Goal: Transaction & Acquisition: Download file/media

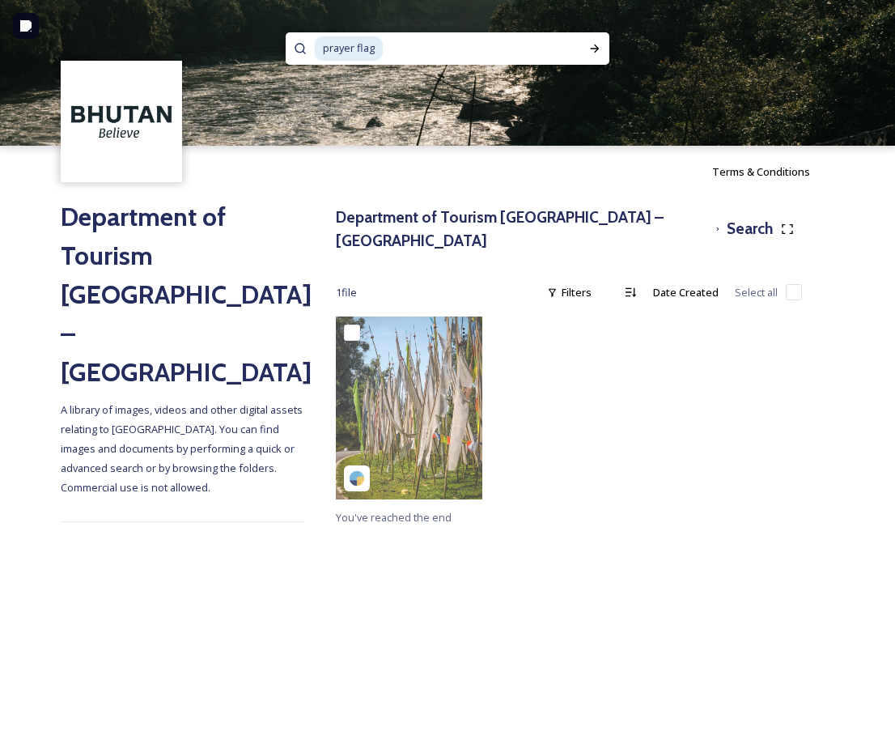
click at [226, 41] on div "prayer flag" at bounding box center [447, 73] width 895 height 146
type input "p"
type input "candlelight"
click at [599, 48] on icon at bounding box center [594, 48] width 13 height 13
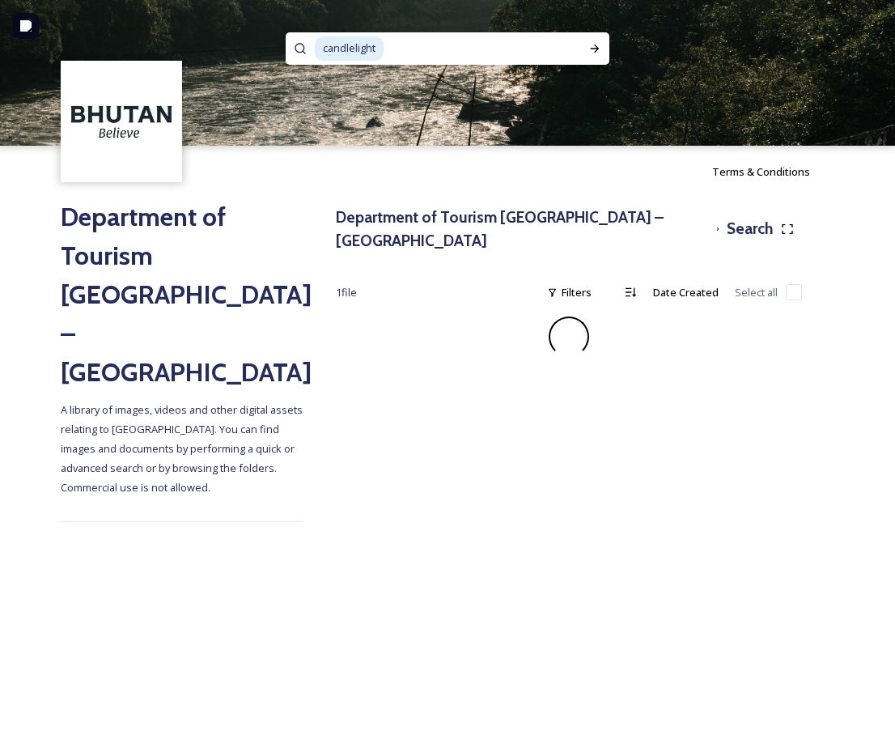
click at [394, 49] on input at bounding box center [478, 49] width 187 height 36
click at [401, 49] on input at bounding box center [478, 49] width 187 height 36
type input "c"
type input "postcard dawa"
click at [591, 55] on div "Run Search" at bounding box center [594, 48] width 29 height 29
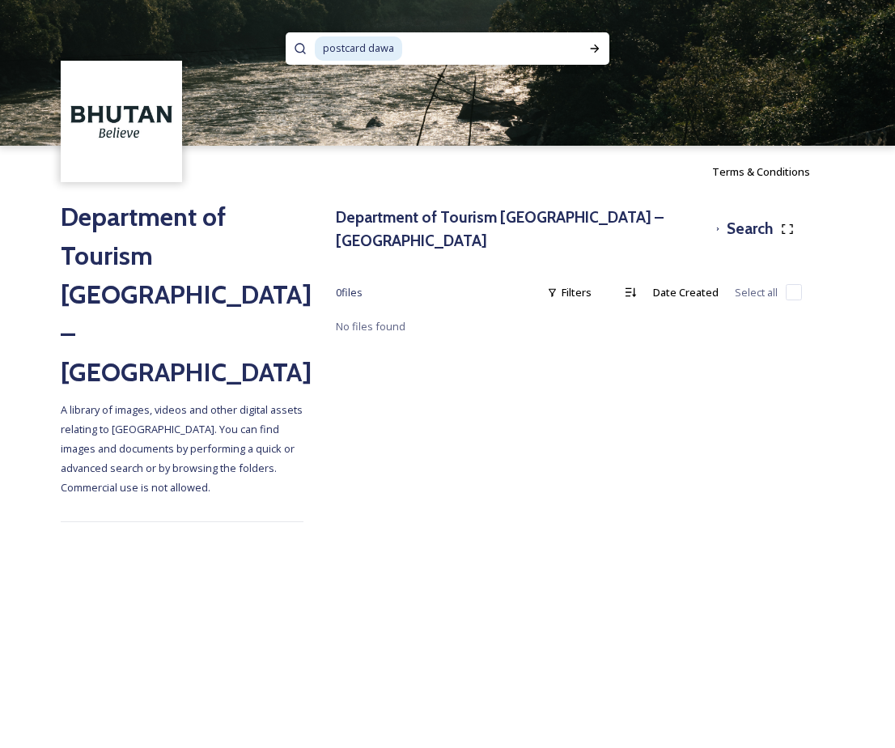
click at [392, 59] on span "postcard dawa" at bounding box center [358, 47] width 87 height 23
copy span "postcard dawa"
click at [515, 45] on input at bounding box center [492, 49] width 176 height 36
type input "p"
click at [375, 52] on input at bounding box center [426, 49] width 222 height 36
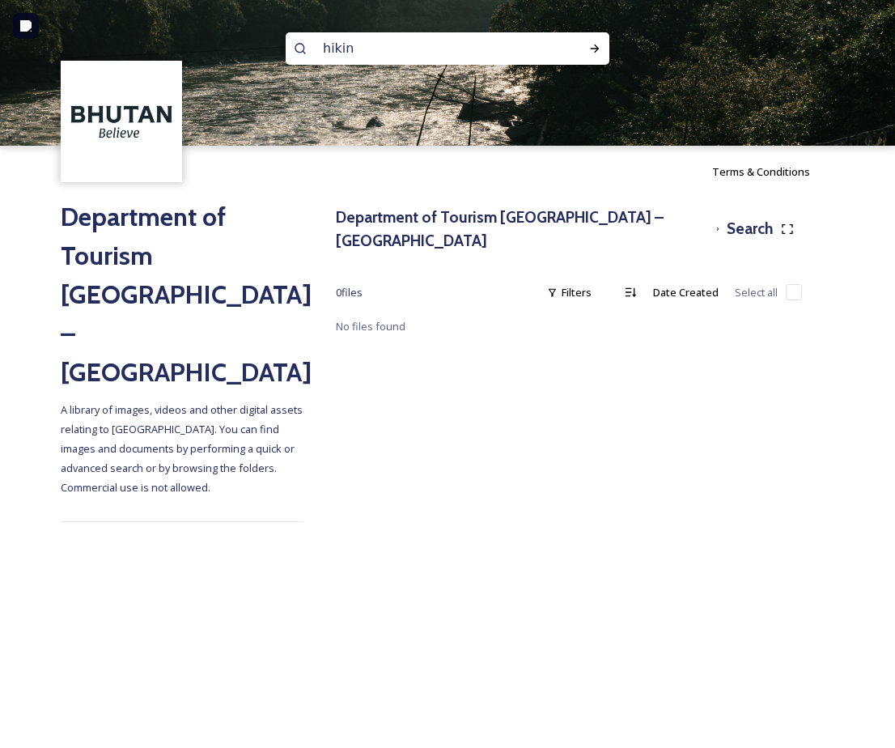
type input "hiking"
click at [596, 48] on icon at bounding box center [595, 49] width 9 height 8
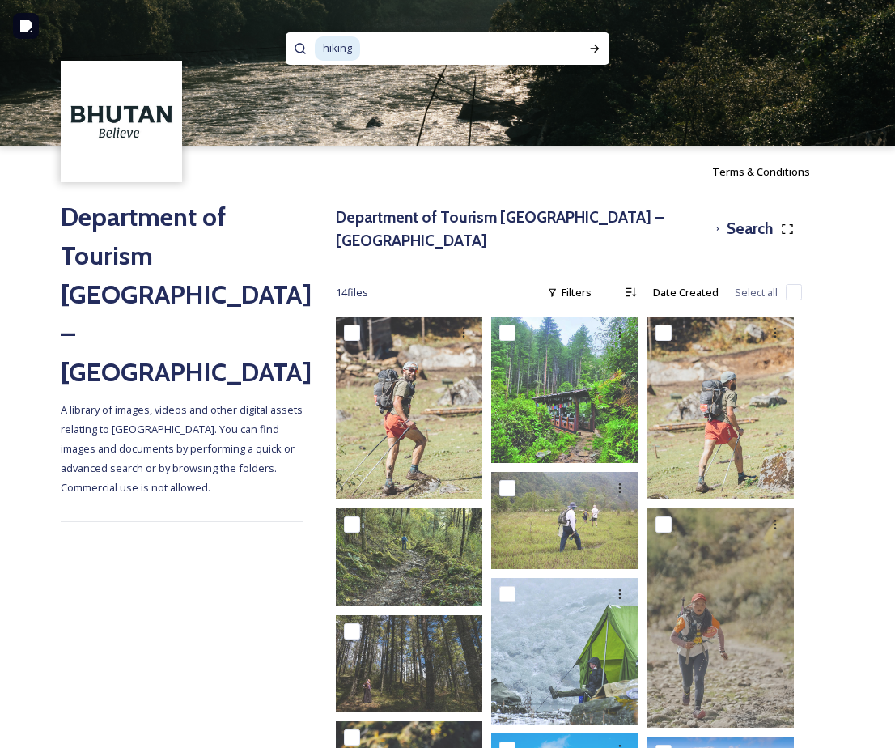
click at [386, 50] on input at bounding box center [461, 49] width 198 height 36
type input "h"
type input "six sense"
click at [588, 40] on div "Run Search" at bounding box center [594, 48] width 29 height 29
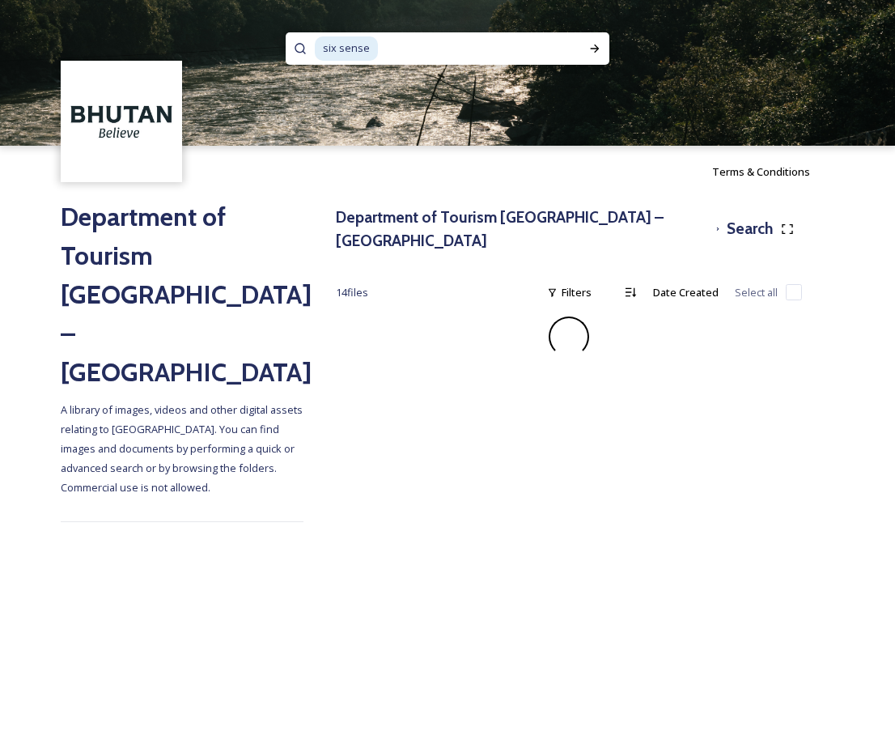
click at [562, 52] on div "six sense" at bounding box center [448, 48] width 324 height 32
type input "s"
click at [600, 60] on div "Run Search" at bounding box center [594, 48] width 29 height 29
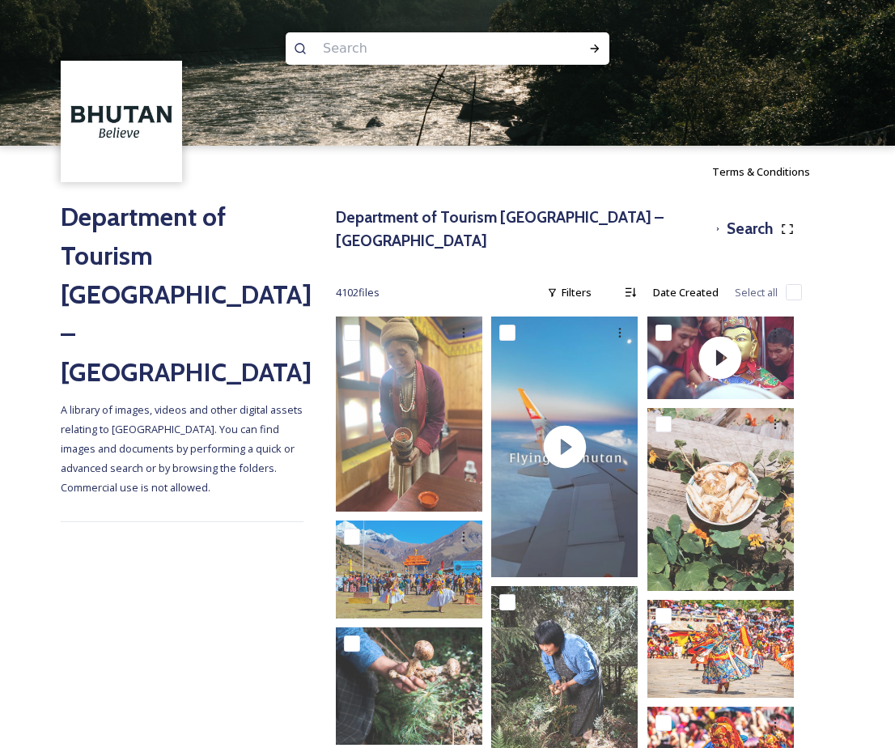
click at [375, 49] on input at bounding box center [426, 49] width 222 height 36
click at [595, 49] on icon at bounding box center [595, 49] width 9 height 8
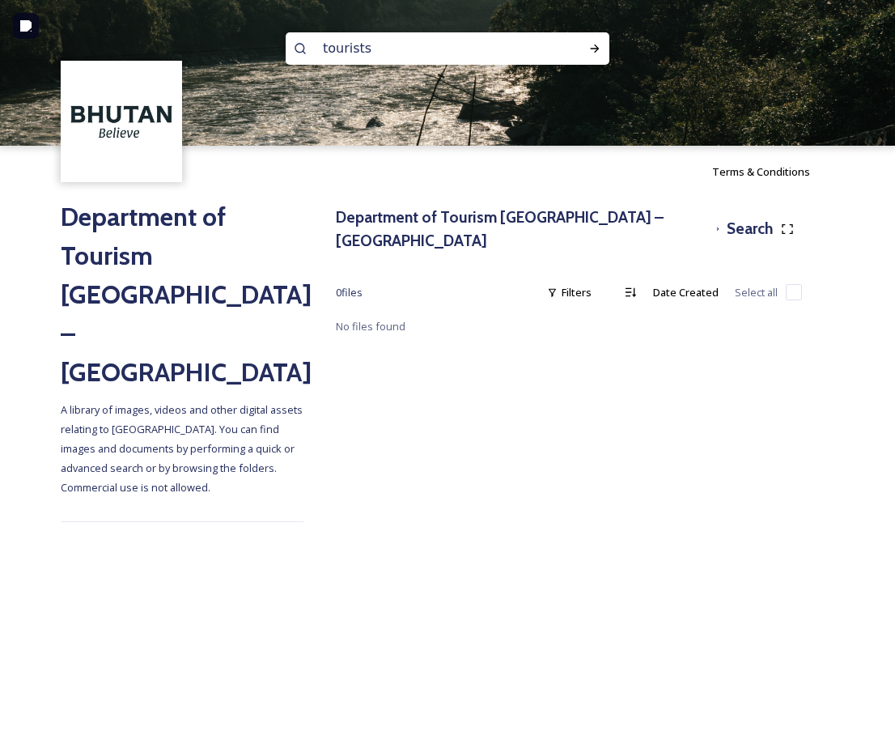
click at [428, 48] on input "tourists" at bounding box center [426, 49] width 222 height 36
type input "tourist"
click at [592, 41] on div at bounding box center [594, 48] width 29 height 29
click at [546, 46] on input at bounding box center [462, 49] width 197 height 36
type input "t"
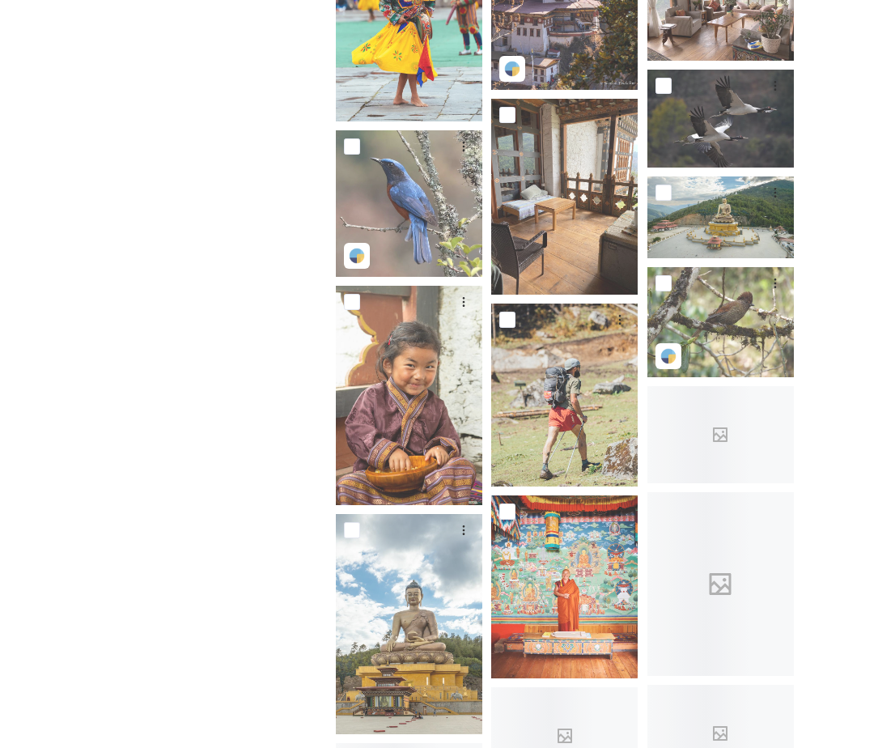
scroll to position [1788, 0]
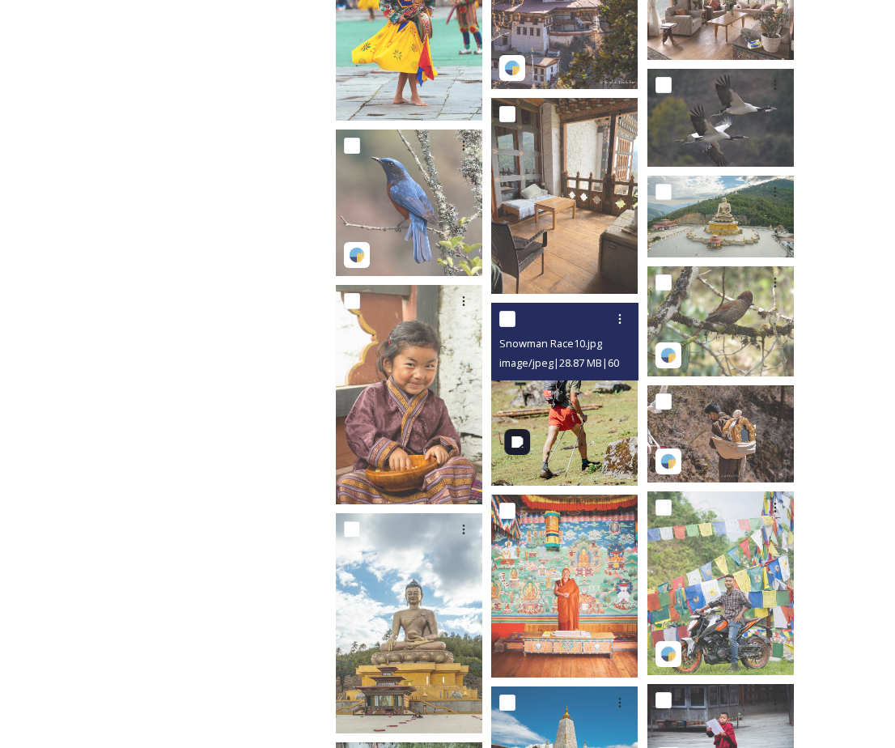
click at [558, 394] on img at bounding box center [564, 394] width 146 height 183
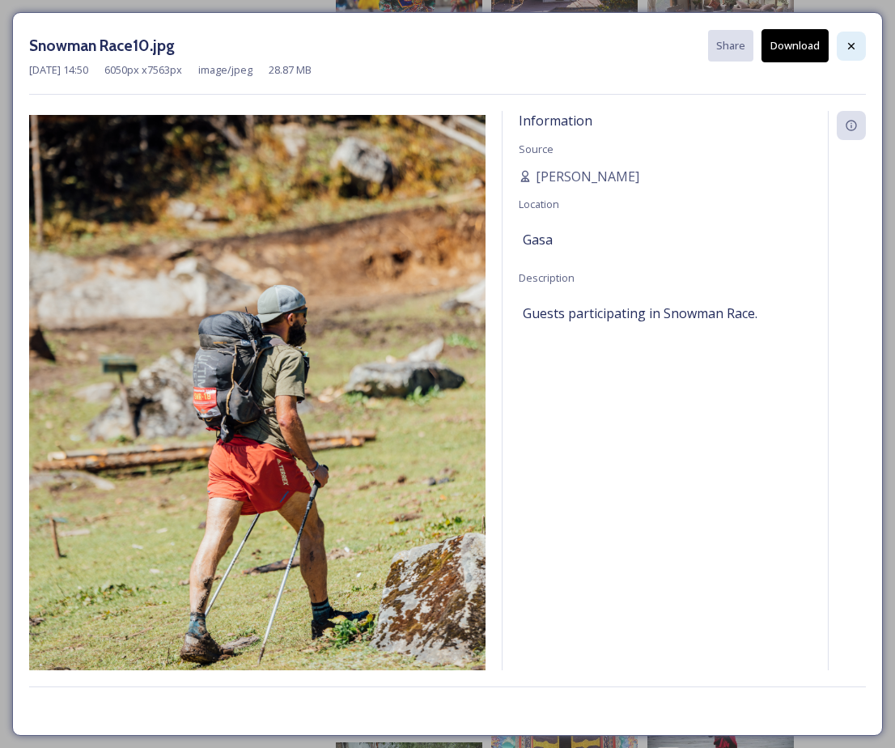
click at [852, 40] on icon at bounding box center [851, 46] width 13 height 13
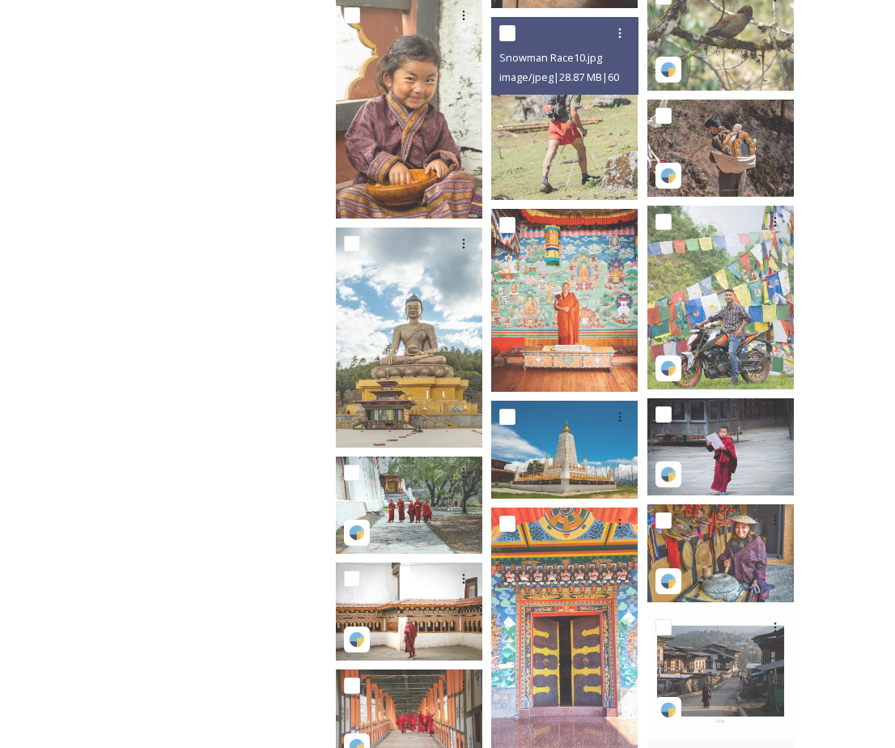
scroll to position [2075, 0]
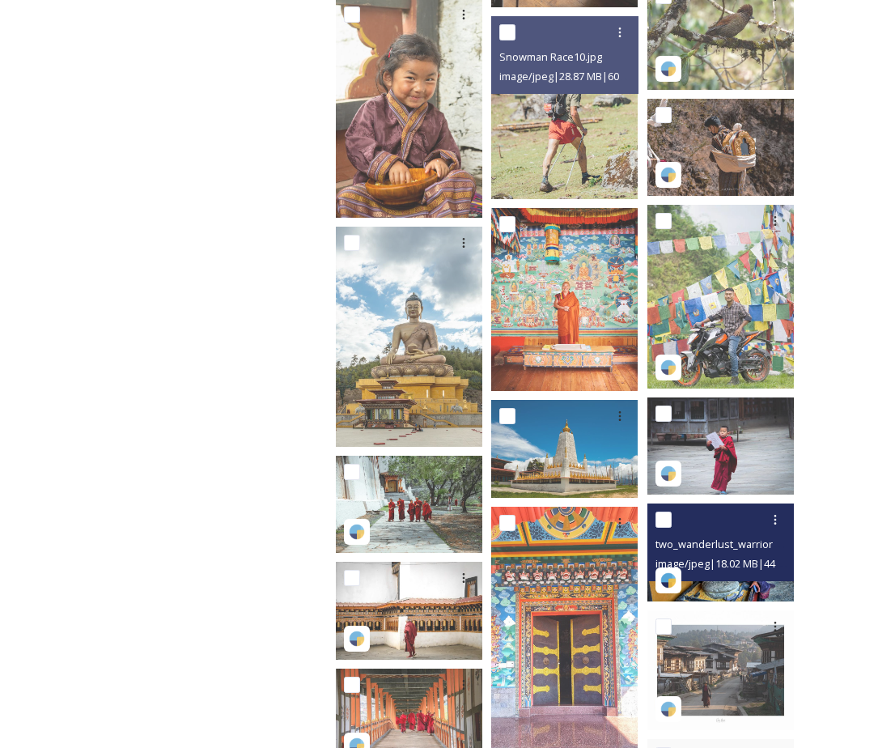
click at [741, 536] on span "two_wanderlust_warriors-17922155537691851.jpg" at bounding box center [775, 543] width 240 height 15
click at [717, 571] on img at bounding box center [720, 552] width 146 height 98
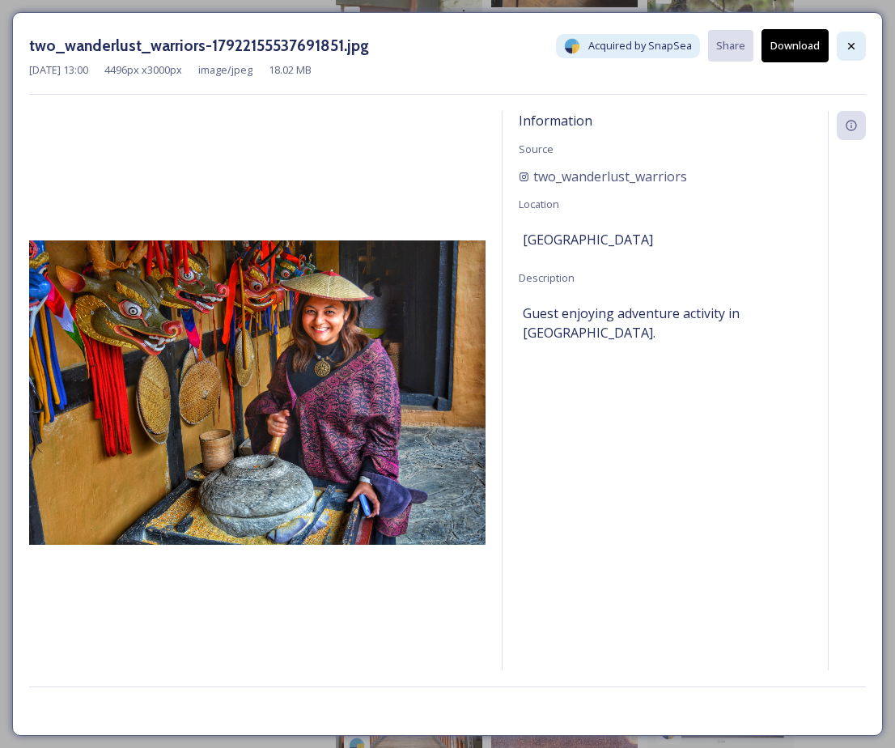
click at [845, 45] on icon at bounding box center [851, 46] width 13 height 13
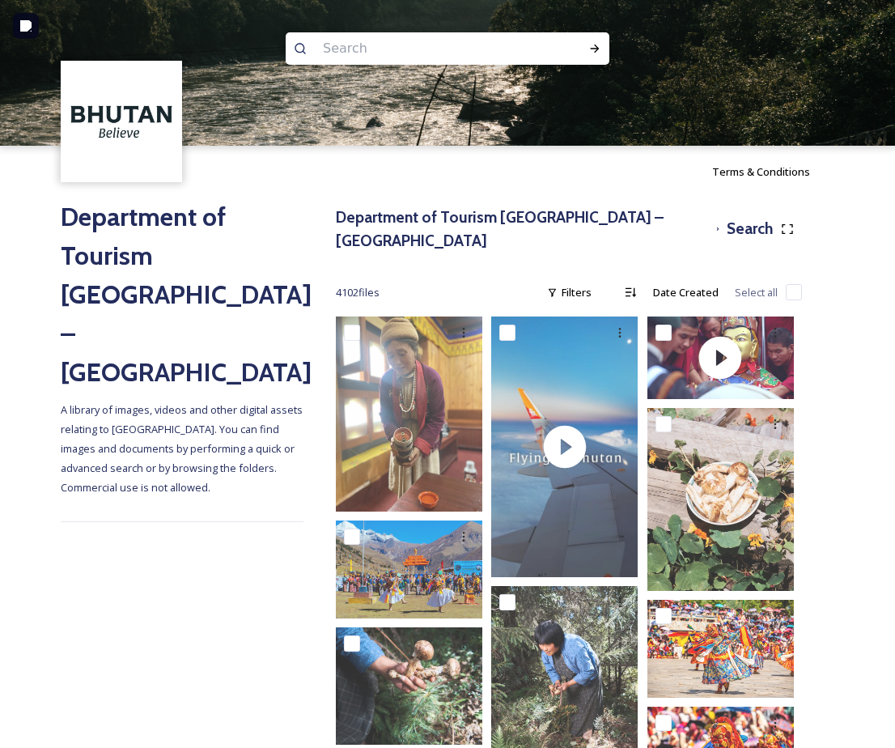
click at [357, 57] on input at bounding box center [426, 49] width 222 height 36
type input "[DEMOGRAPHIC_DATA]"
click at [602, 45] on div at bounding box center [594, 48] width 29 height 29
click at [443, 62] on input at bounding box center [511, 49] width 137 height 36
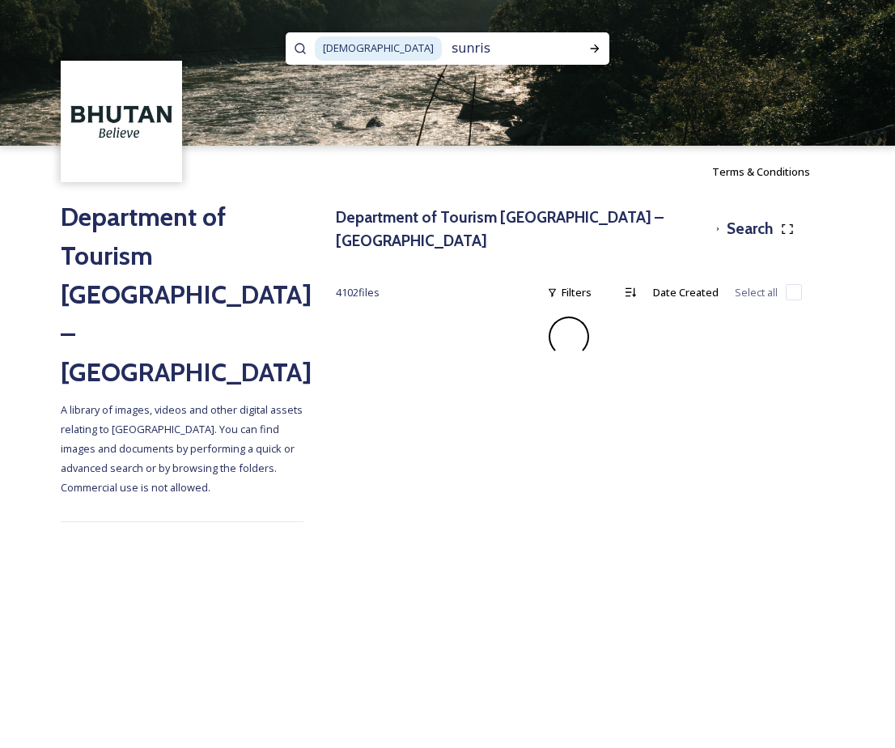
type input "sunrise"
click at [591, 50] on icon at bounding box center [594, 48] width 13 height 13
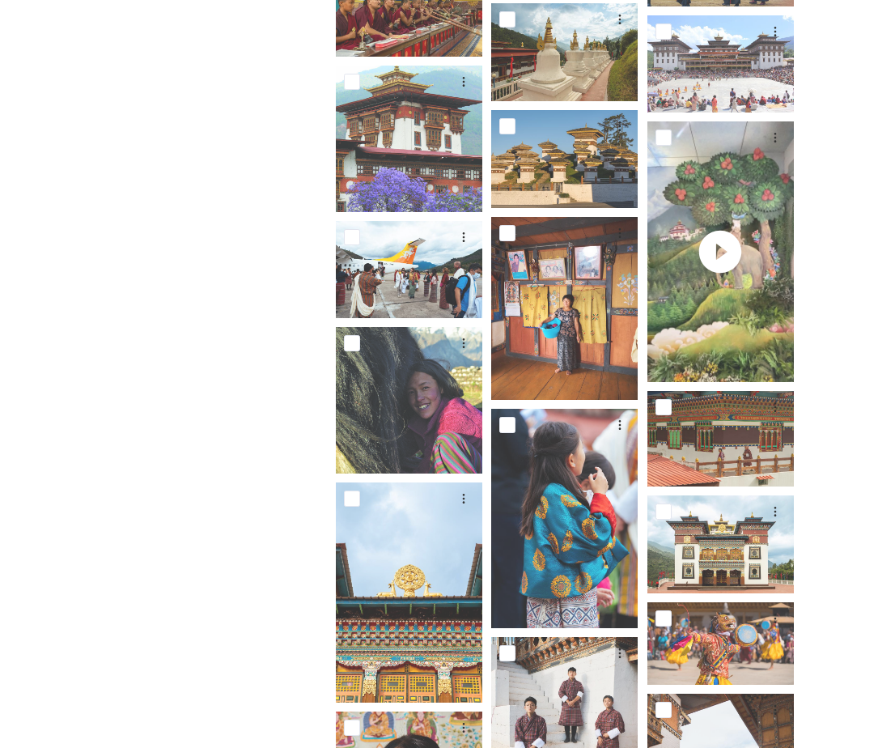
scroll to position [2261, 0]
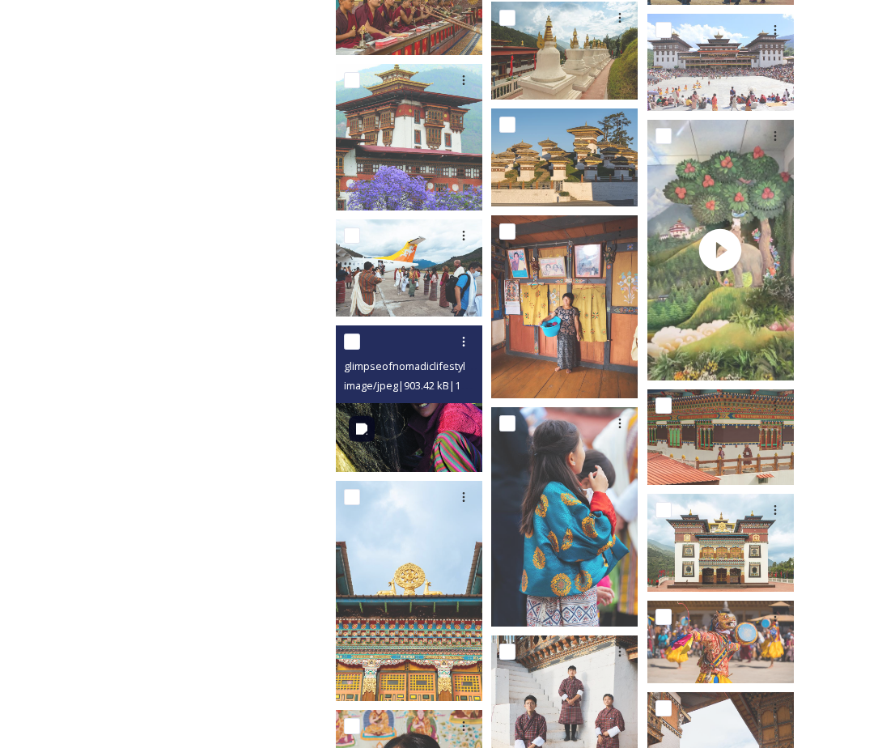
click at [404, 422] on img at bounding box center [409, 398] width 146 height 146
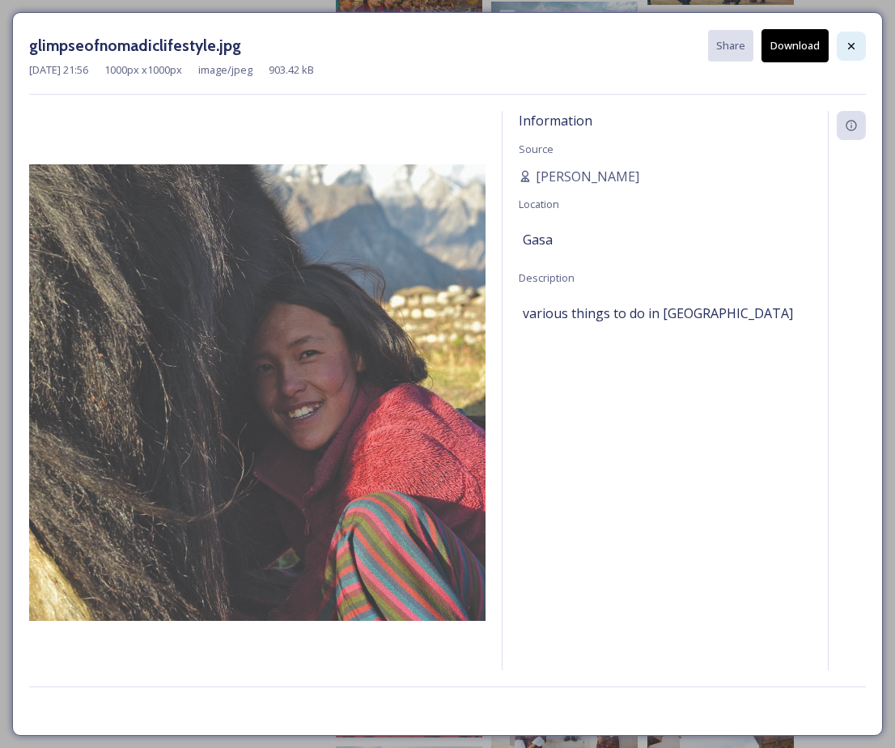
click at [843, 47] on div at bounding box center [851, 46] width 29 height 29
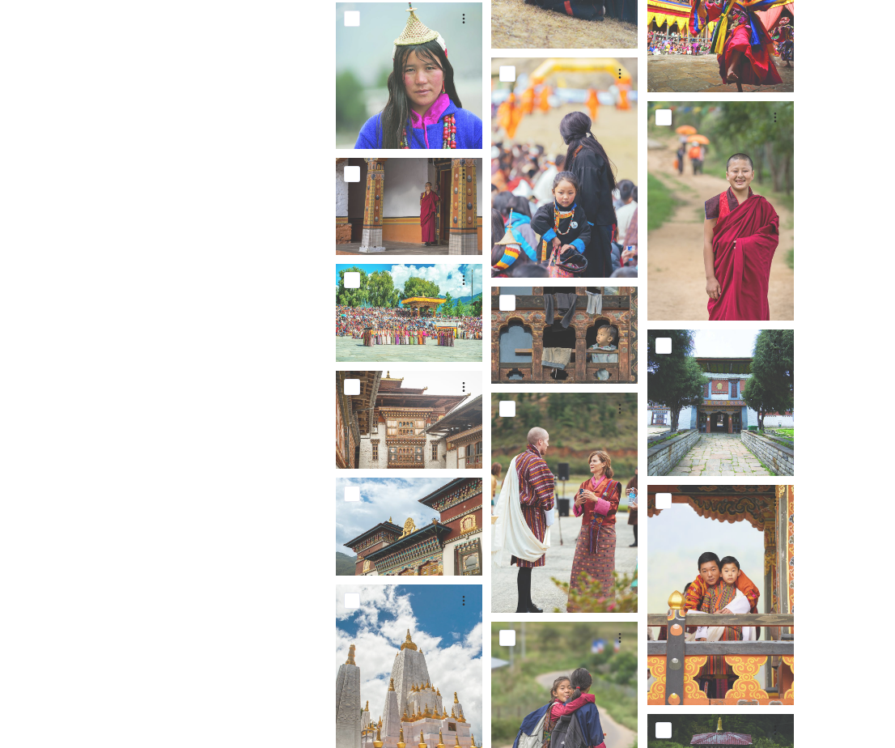
scroll to position [5202, 0]
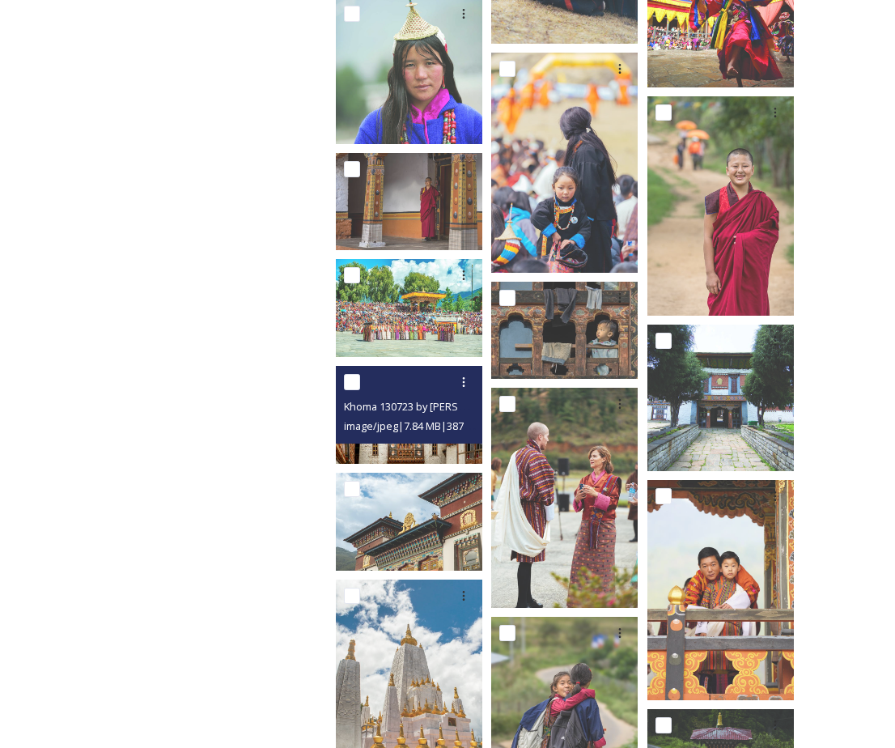
click at [363, 431] on img at bounding box center [409, 415] width 146 height 98
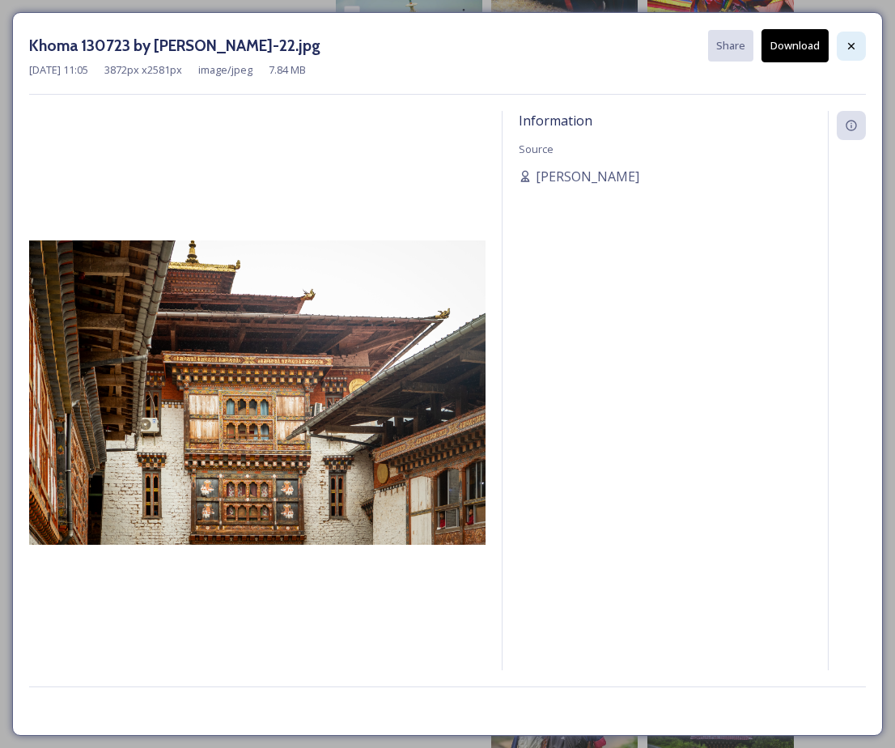
click at [848, 41] on icon at bounding box center [851, 46] width 13 height 13
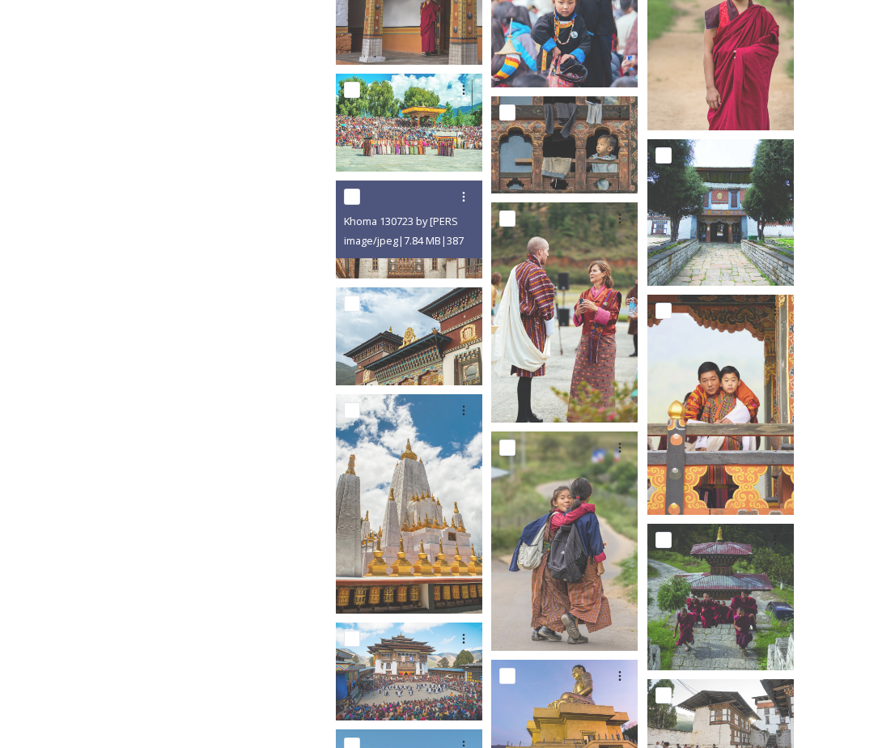
scroll to position [5390, 0]
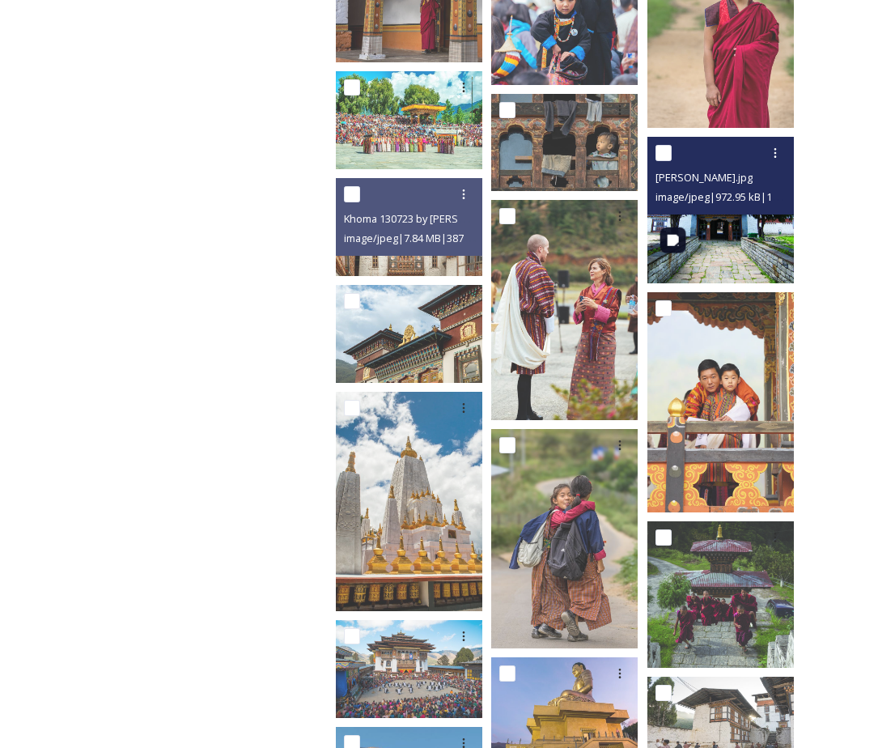
click at [727, 226] on img at bounding box center [720, 210] width 146 height 146
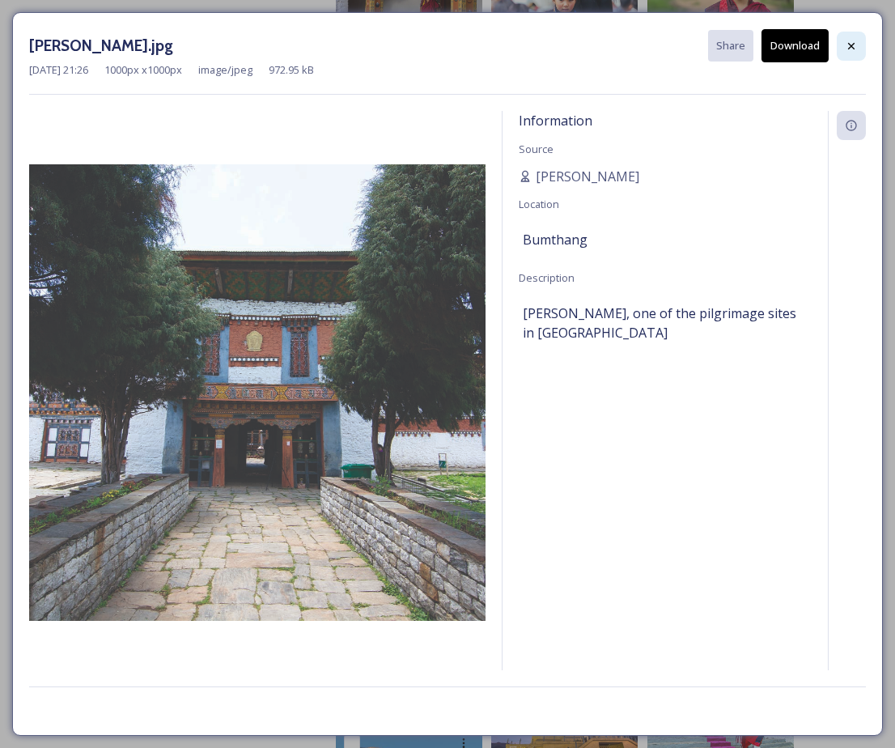
click at [855, 36] on div at bounding box center [851, 46] width 29 height 29
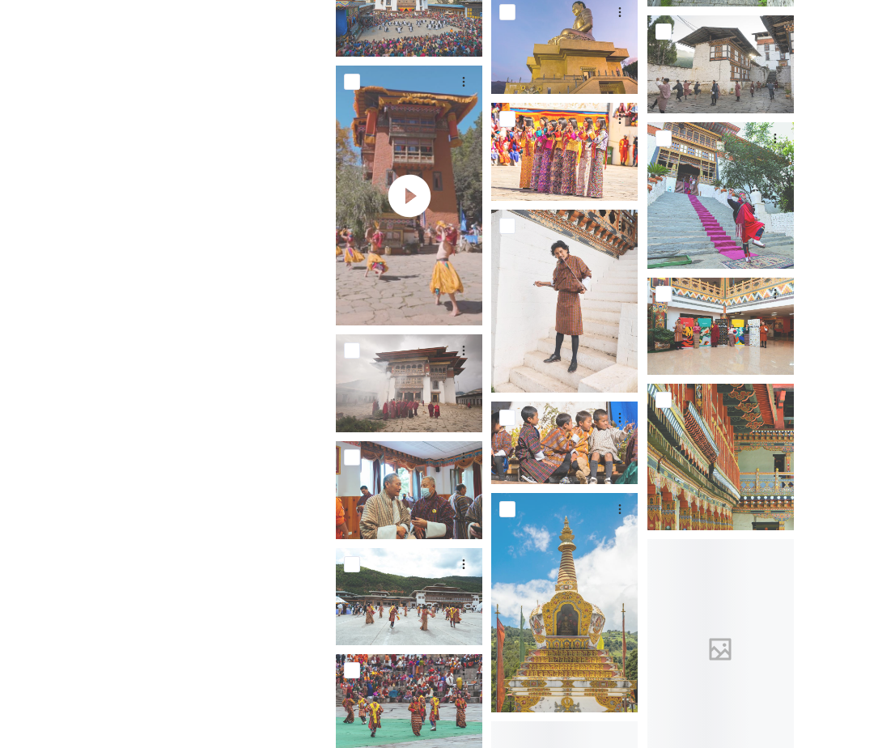
scroll to position [6052, 0]
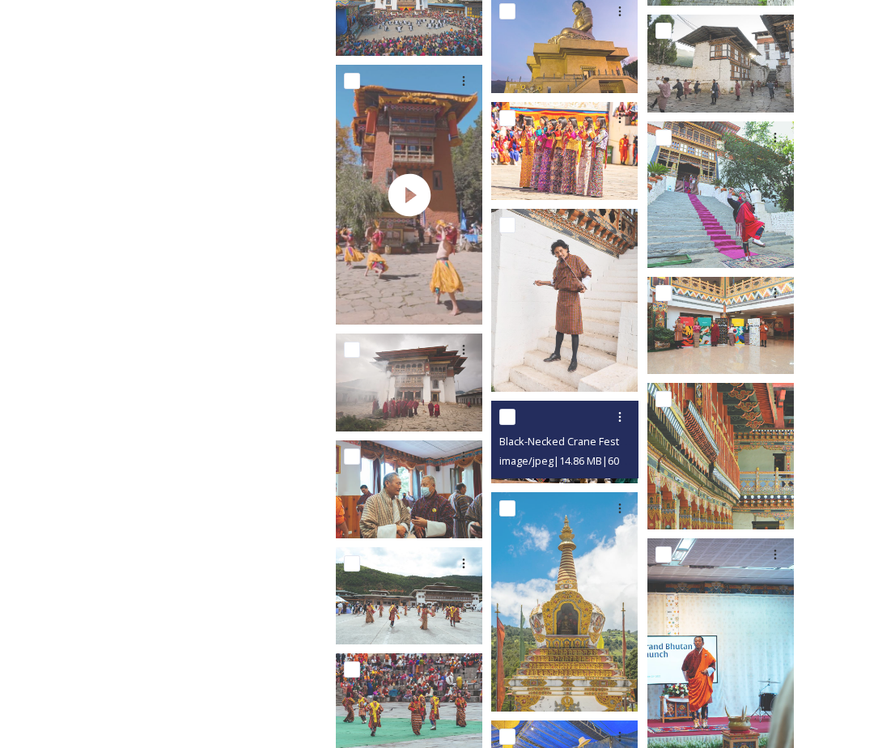
click at [493, 401] on div "Black-Necked Crane Festival in [GEOGRAPHIC_DATA]-3.jpg image/jpeg | 14.86 MB | …" at bounding box center [564, 440] width 146 height 78
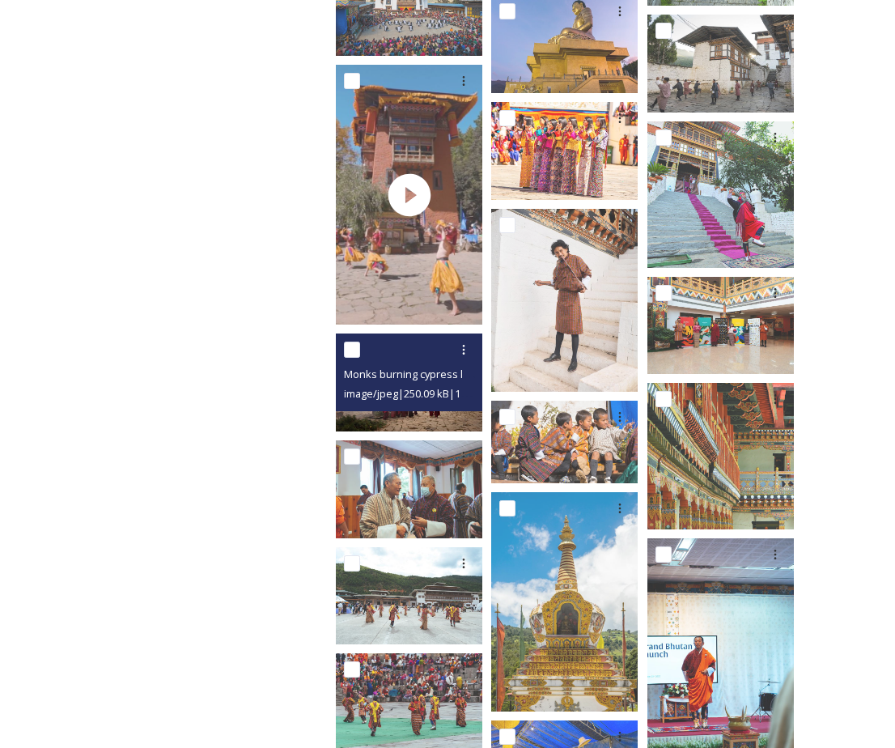
click at [416, 399] on img at bounding box center [409, 381] width 146 height 97
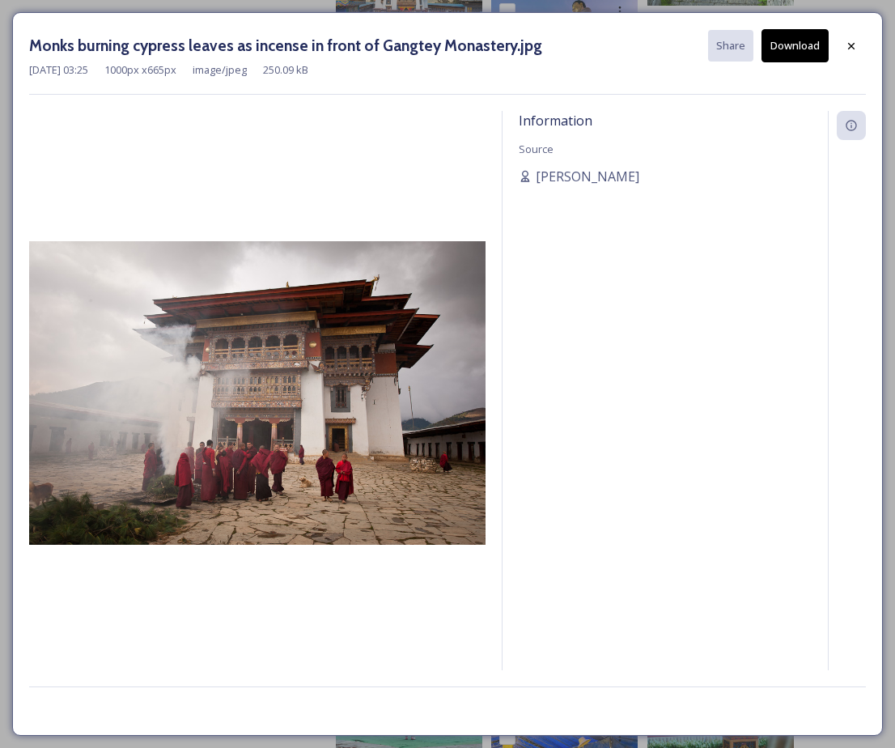
click at [771, 52] on button "Download" at bounding box center [795, 45] width 67 height 33
click at [846, 45] on icon at bounding box center [851, 46] width 13 height 13
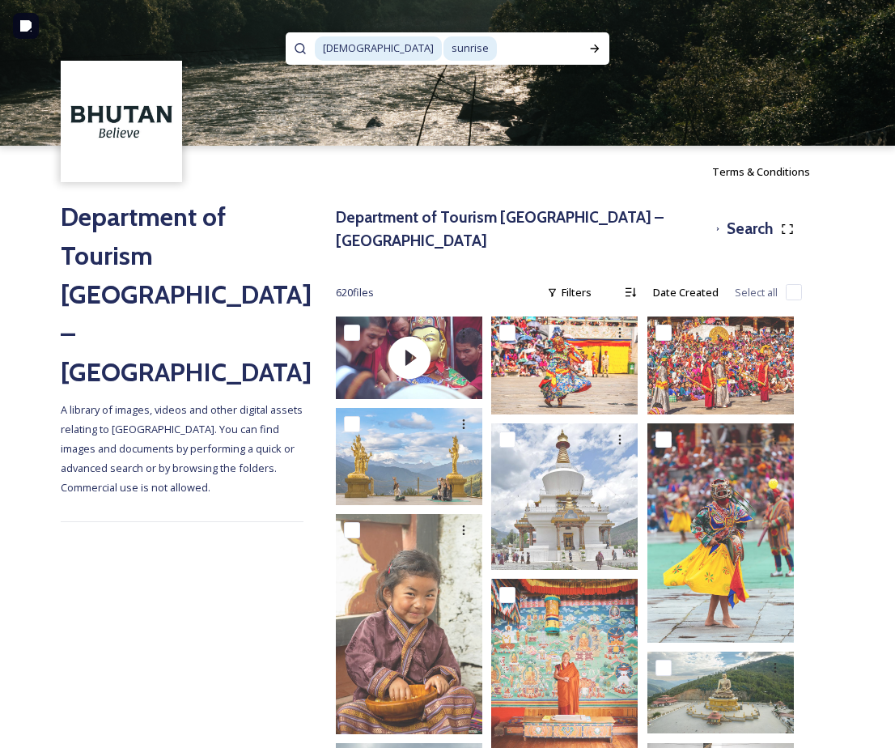
click at [443, 46] on span "sunrise" at bounding box center [469, 47] width 53 height 23
type input "s"
type input "t"
type input "sunrise"
click at [592, 45] on icon at bounding box center [594, 48] width 13 height 13
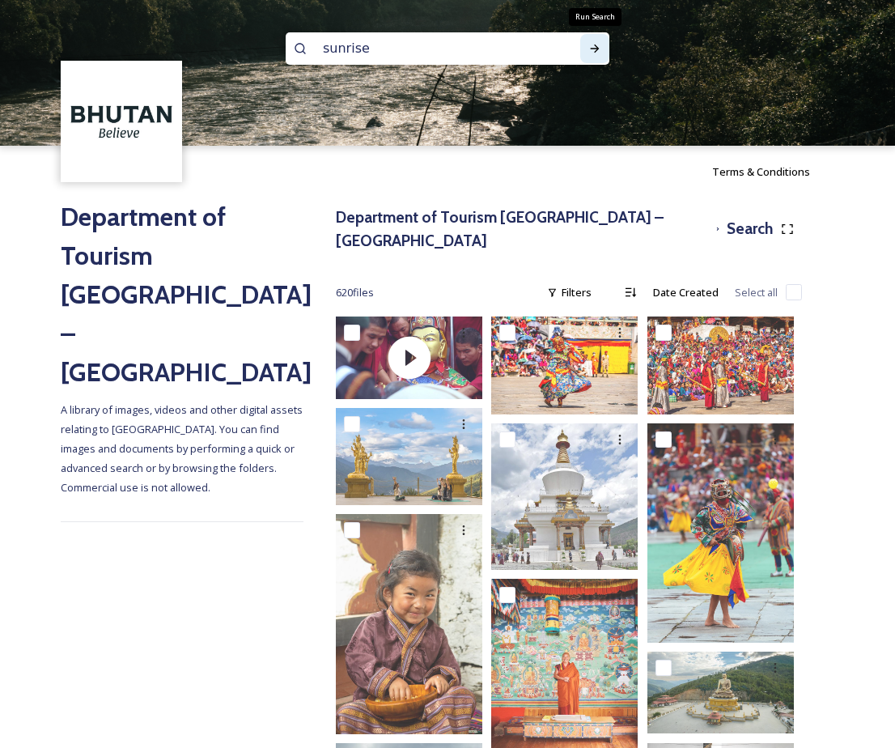
click at [592, 45] on icon at bounding box center [594, 48] width 13 height 13
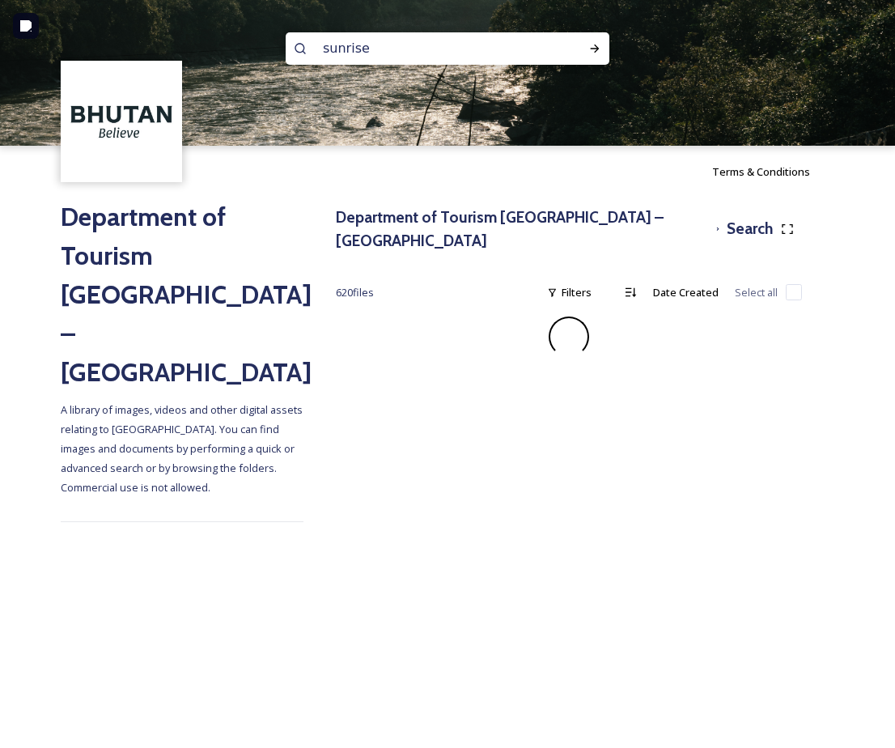
click at [406, 56] on input "sunrise" at bounding box center [426, 49] width 222 height 36
click at [591, 53] on icon at bounding box center [594, 48] width 13 height 13
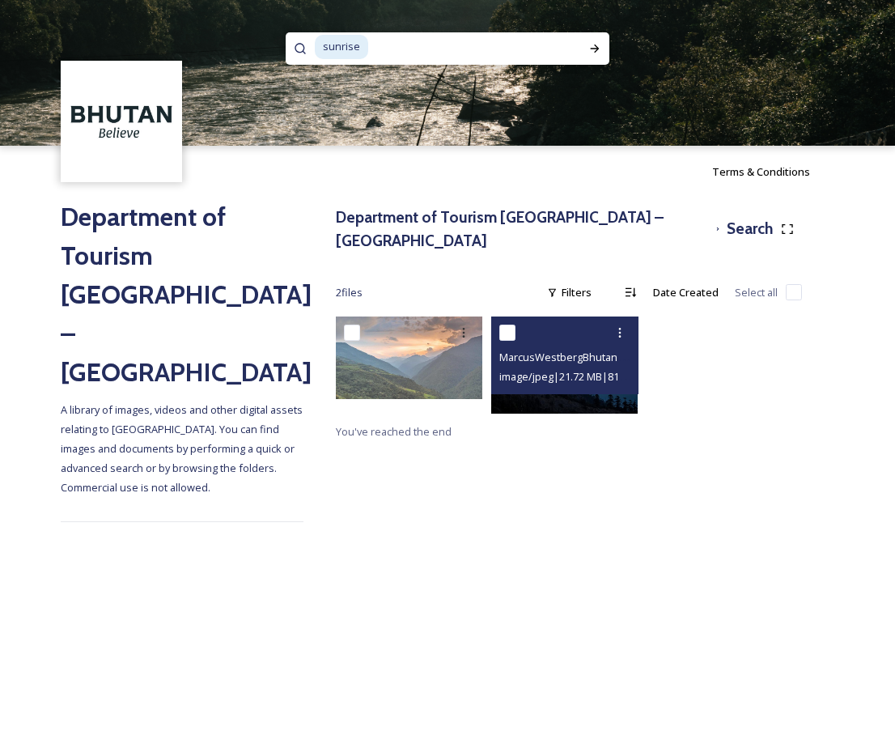
click at [512, 388] on img at bounding box center [564, 365] width 146 height 98
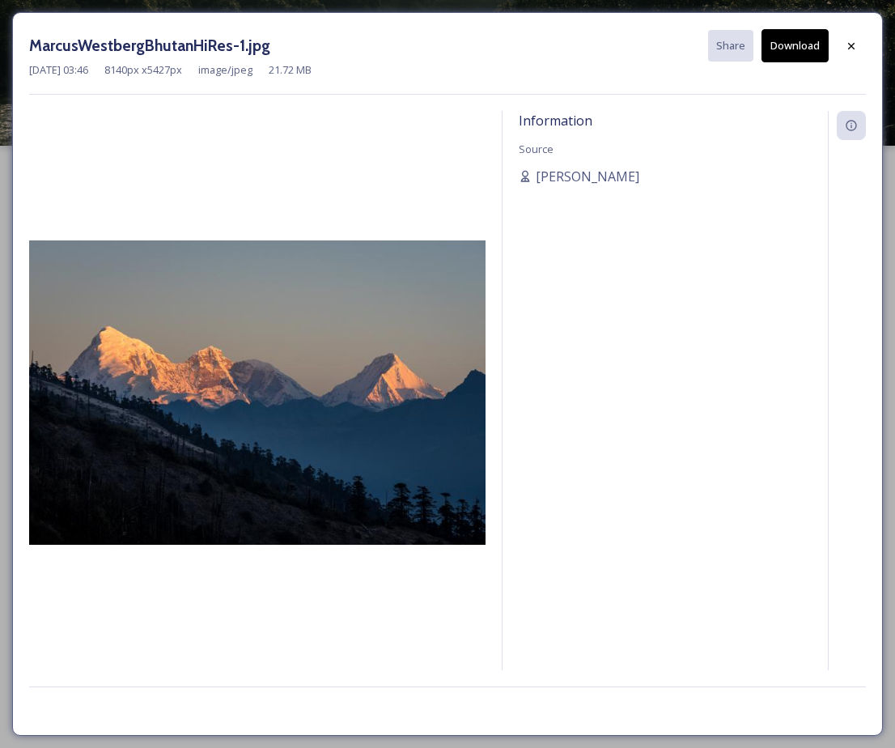
drag, startPoint x: 806, startPoint y: 52, endPoint x: 818, endPoint y: 49, distance: 12.4
click at [808, 52] on button "Download" at bounding box center [795, 45] width 67 height 33
click at [858, 48] on div at bounding box center [851, 46] width 29 height 29
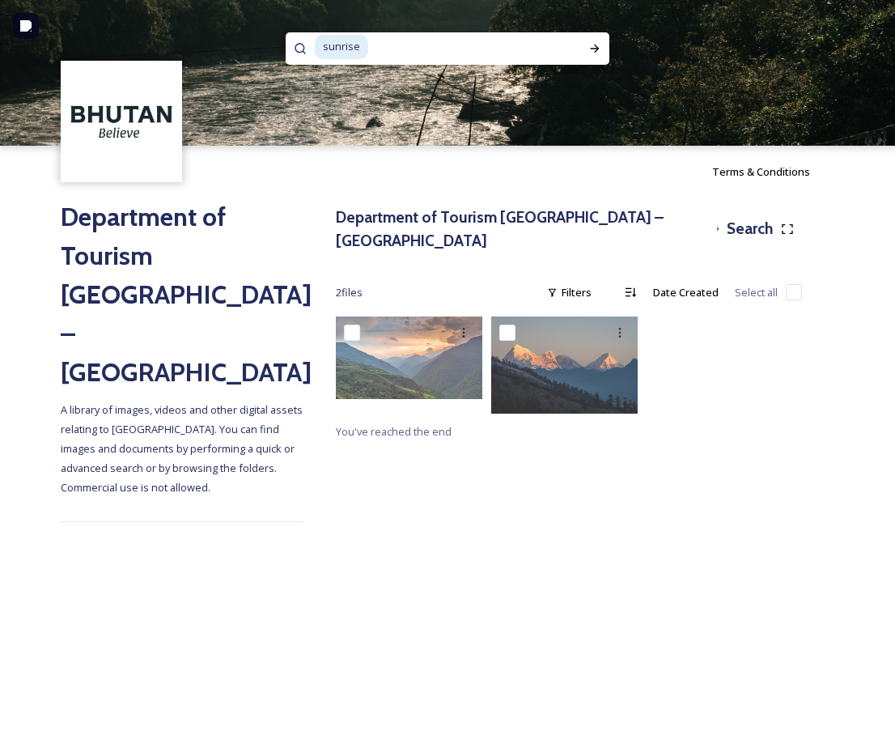
click at [380, 46] on input at bounding box center [467, 47] width 194 height 36
type input "s"
type input "paro"
type input "[GEOGRAPHIC_DATA]"
click at [600, 48] on icon at bounding box center [594, 48] width 13 height 13
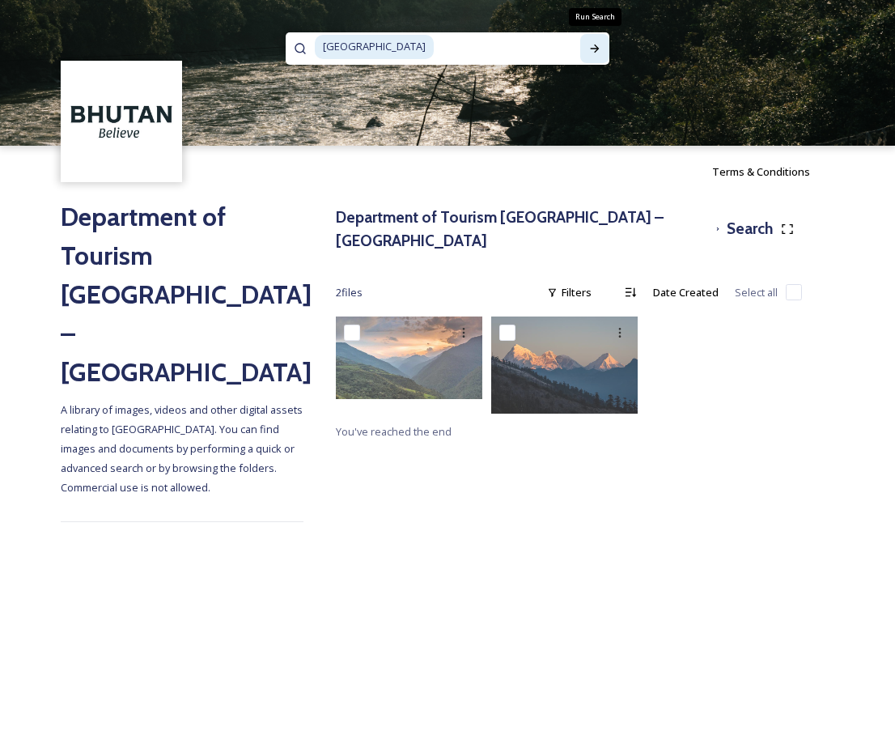
click at [600, 48] on icon at bounding box center [594, 48] width 13 height 13
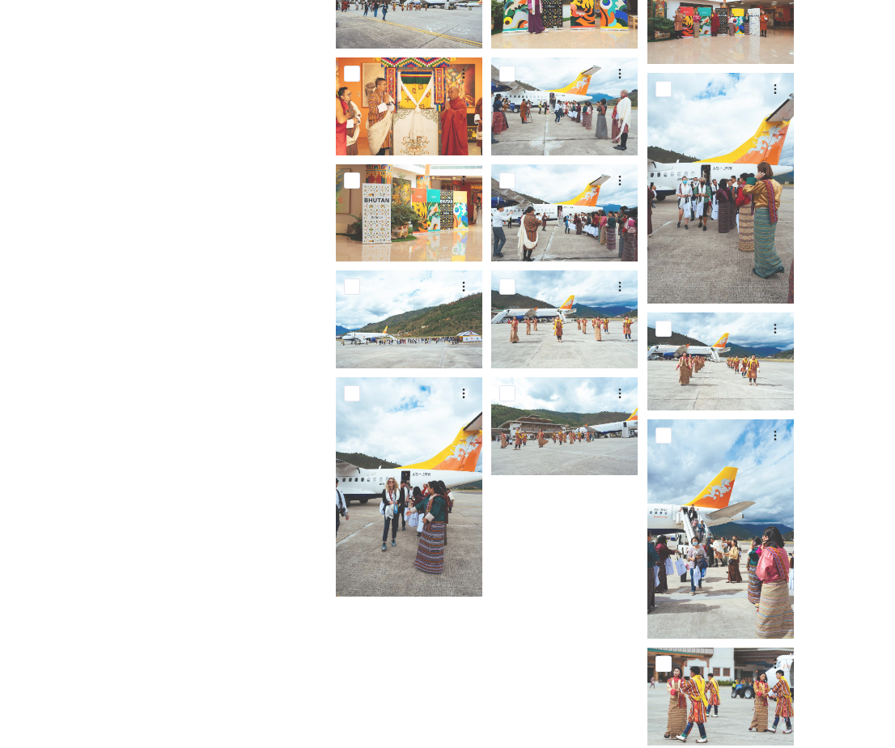
scroll to position [584, 0]
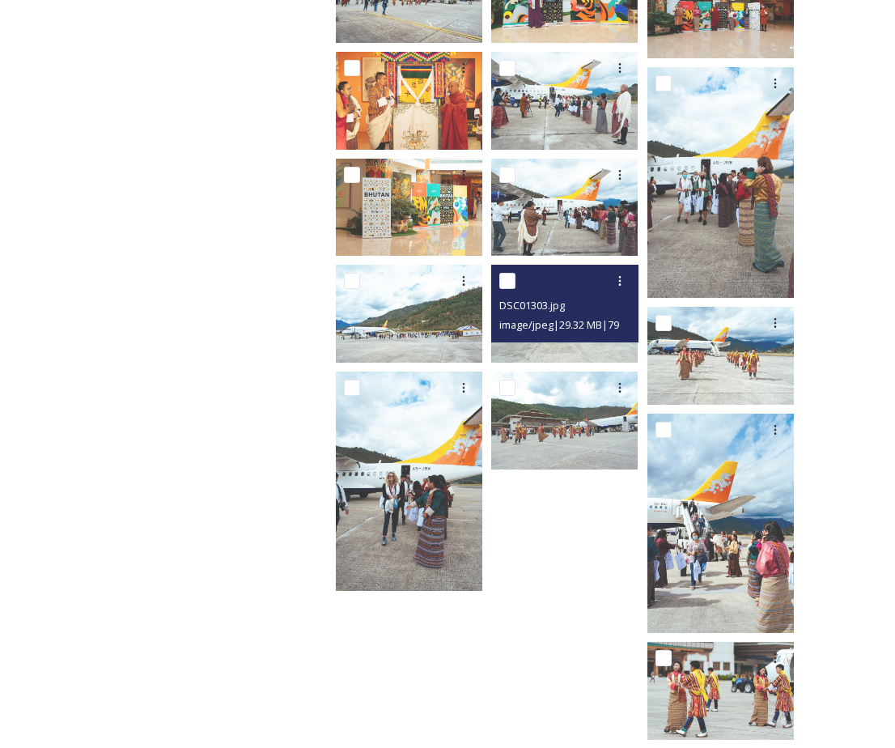
click at [593, 342] on img at bounding box center [564, 314] width 146 height 98
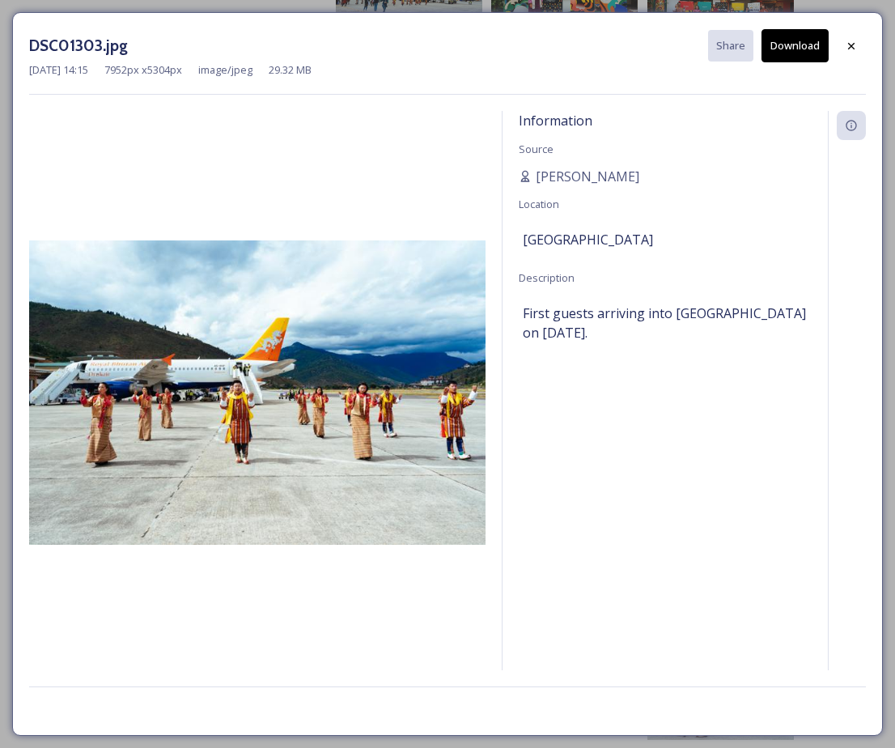
click at [855, 49] on icon at bounding box center [851, 46] width 13 height 13
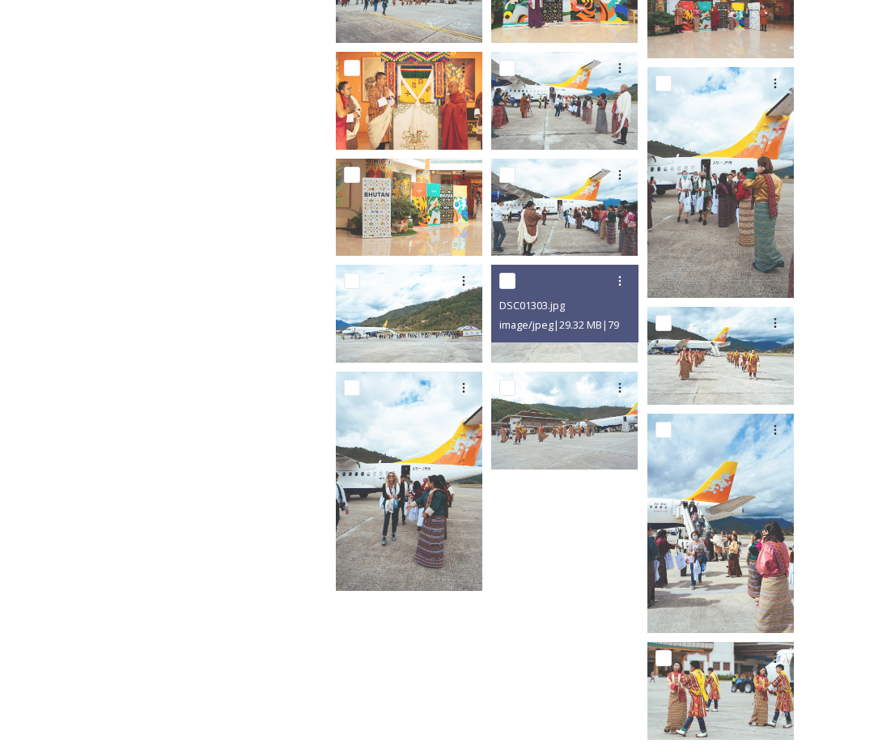
scroll to position [594, 0]
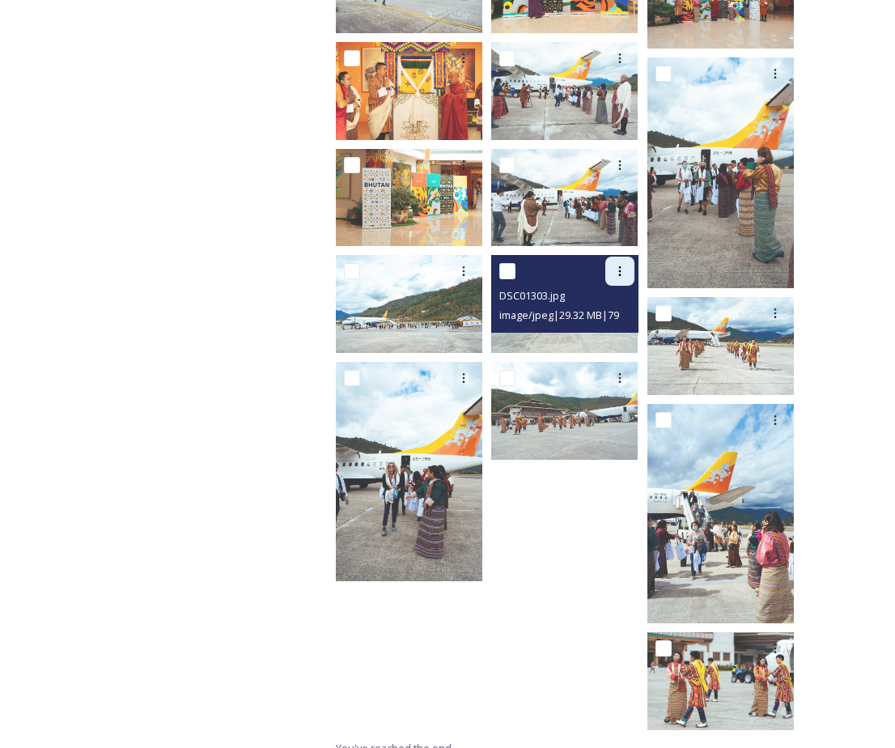
click at [625, 265] on icon at bounding box center [619, 271] width 13 height 13
click at [606, 331] on span "Download" at bounding box center [600, 338] width 49 height 15
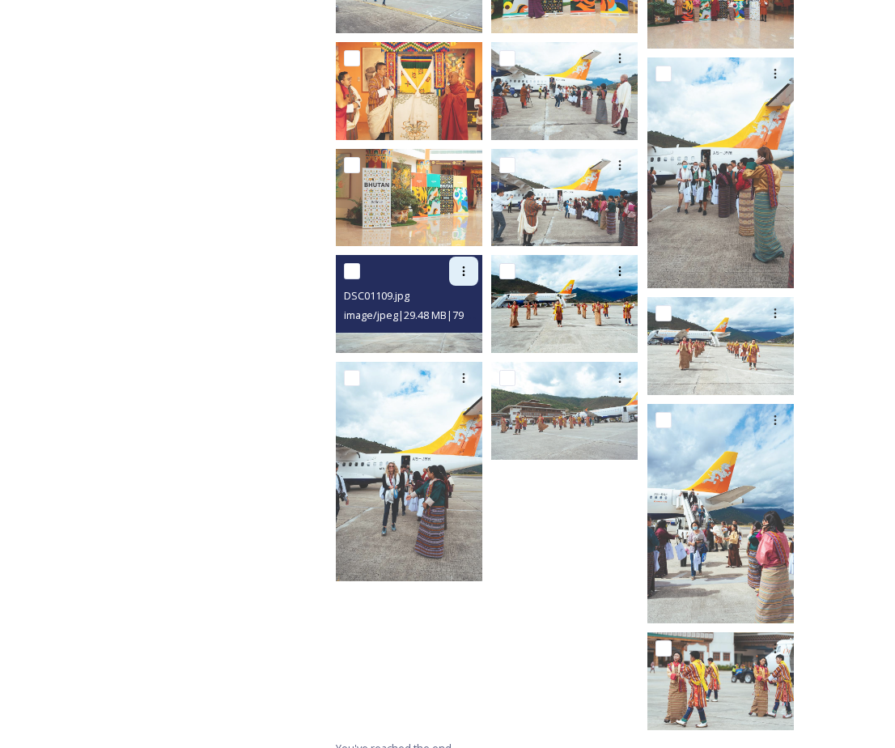
click at [471, 257] on div at bounding box center [463, 271] width 29 height 29
click at [456, 331] on span "Download" at bounding box center [444, 338] width 49 height 15
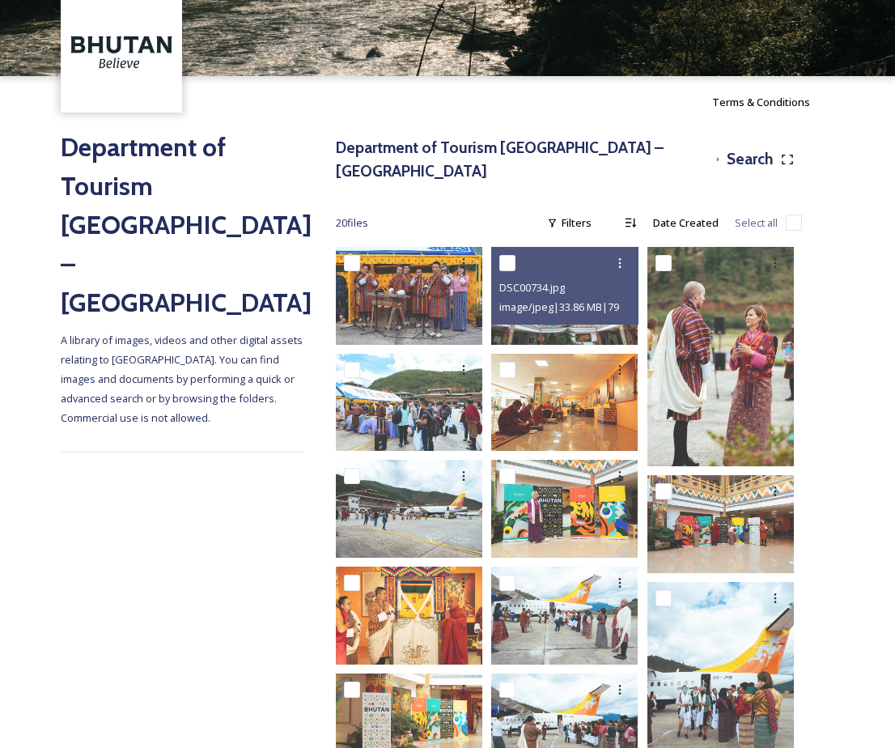
scroll to position [0, 0]
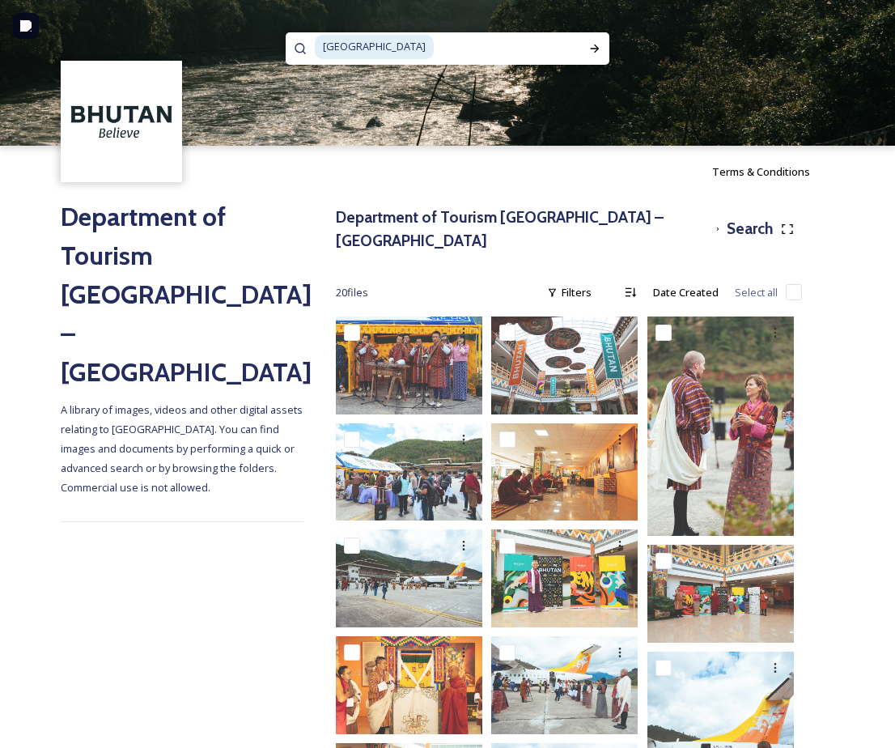
click at [435, 49] on input at bounding box center [507, 47] width 145 height 36
type input "paro"
click at [584, 41] on div at bounding box center [594, 48] width 29 height 29
click at [588, 49] on div "Run Search" at bounding box center [594, 48] width 29 height 29
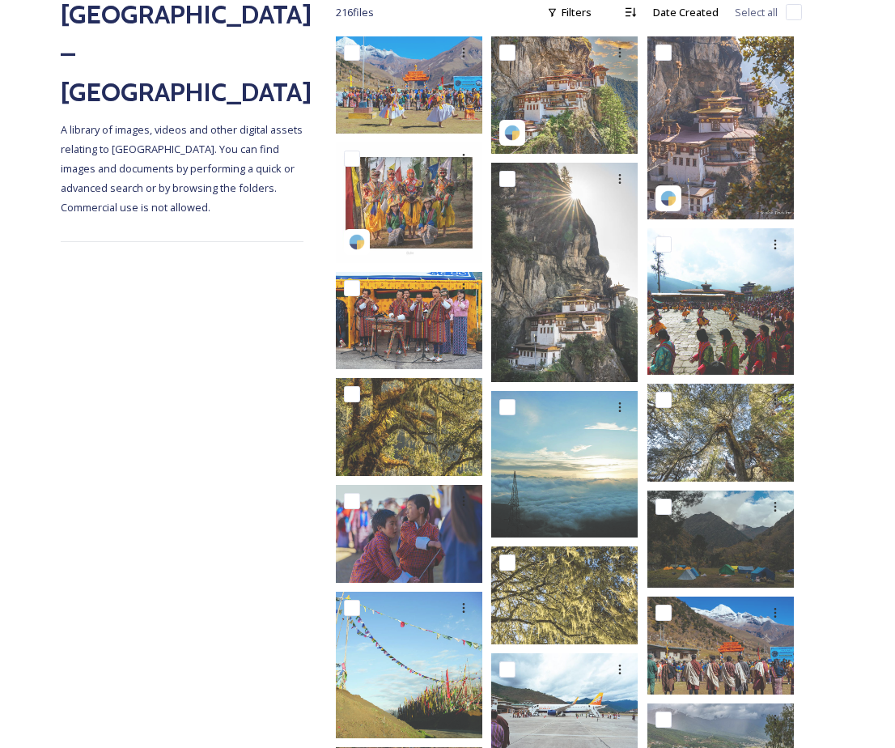
scroll to position [285, 0]
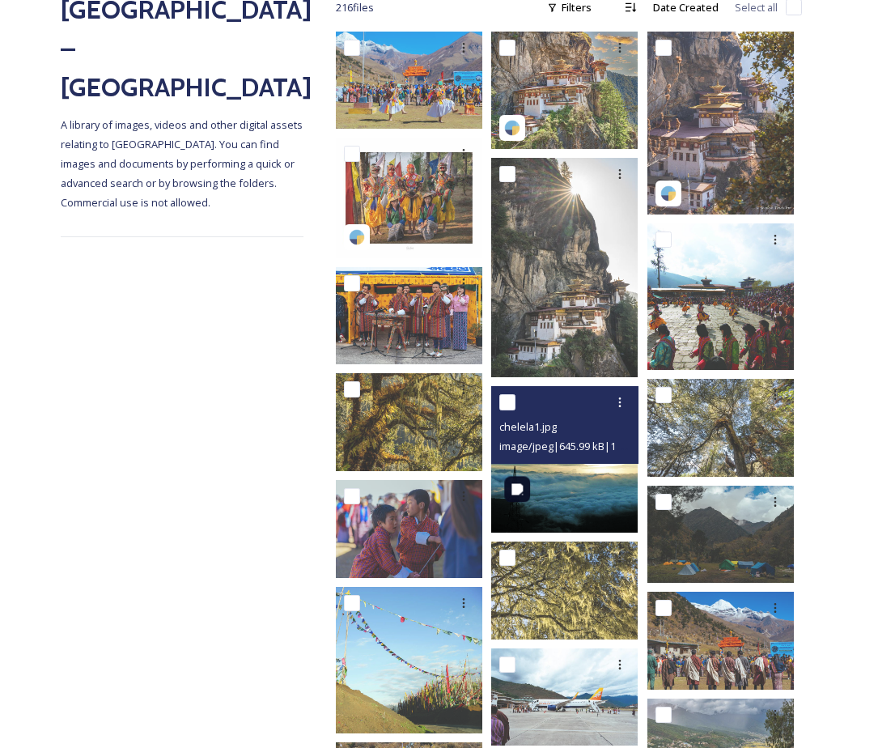
click at [575, 474] on img at bounding box center [564, 459] width 146 height 146
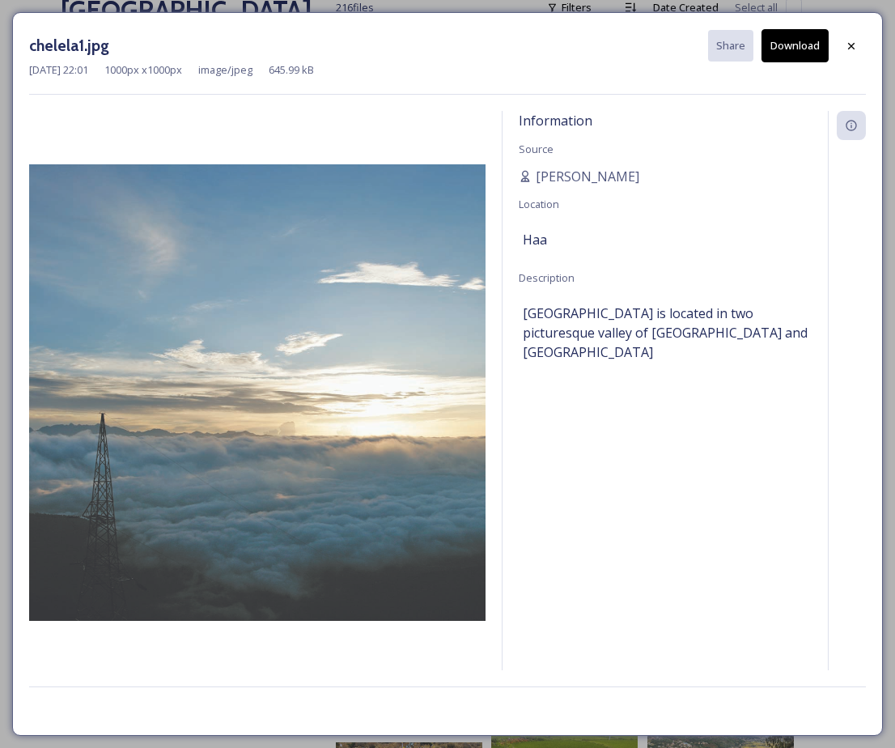
click at [794, 37] on button "Download" at bounding box center [795, 45] width 67 height 33
click at [851, 45] on icon at bounding box center [851, 45] width 6 height 6
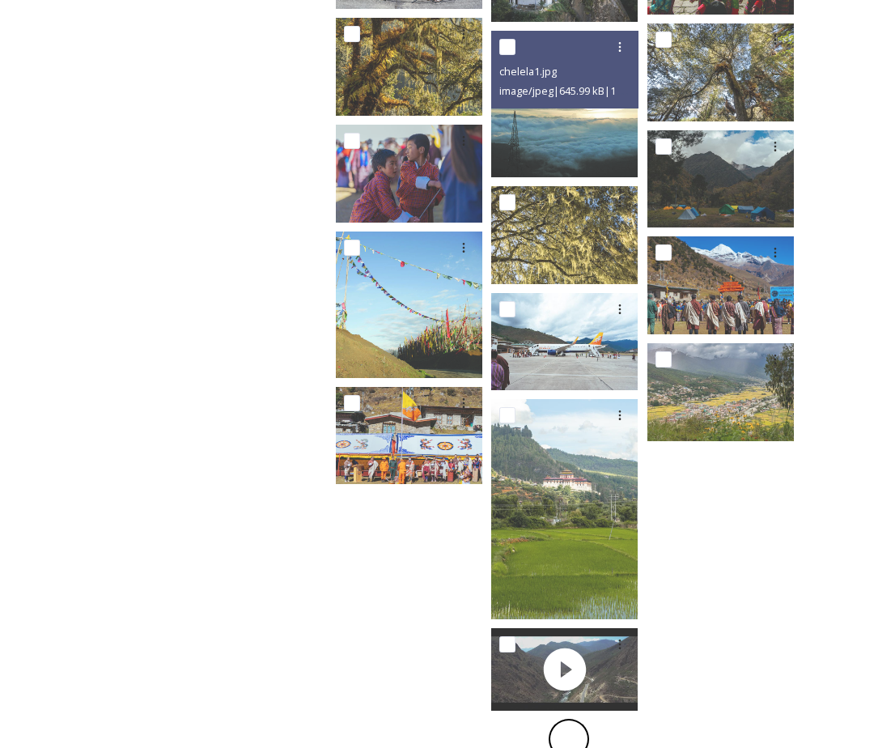
scroll to position [641, 0]
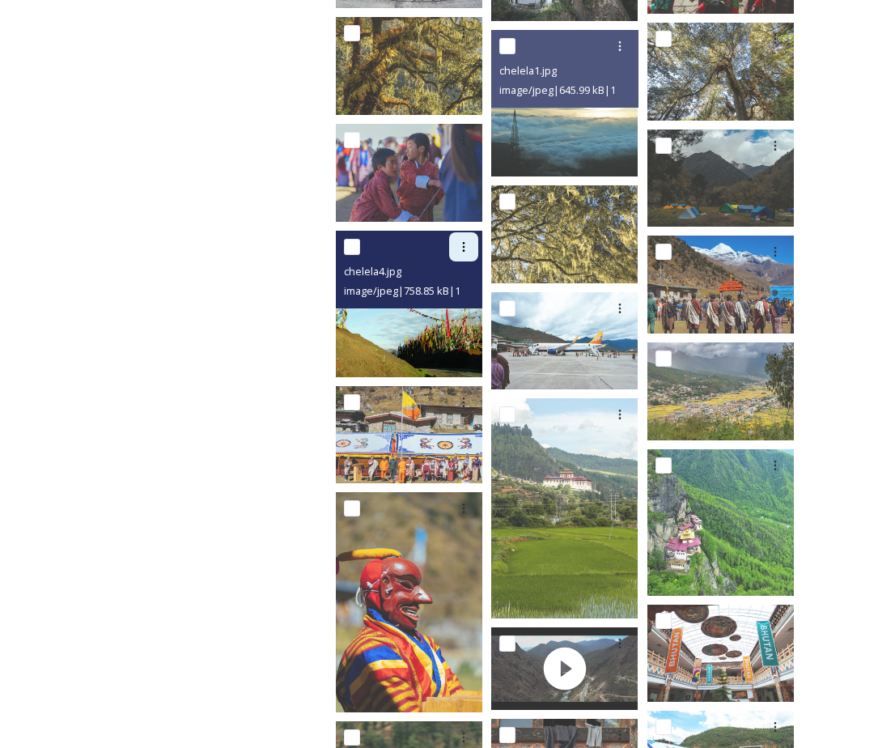
click at [463, 242] on icon at bounding box center [464, 247] width 2 height 10
click at [441, 306] on span "Download" at bounding box center [444, 313] width 49 height 15
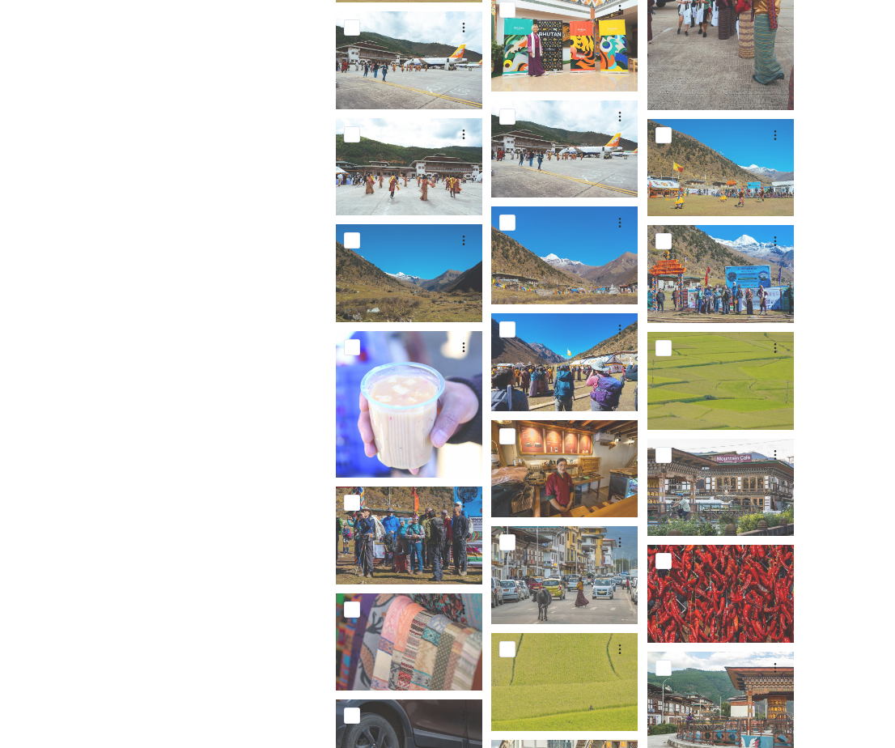
scroll to position [1687, 0]
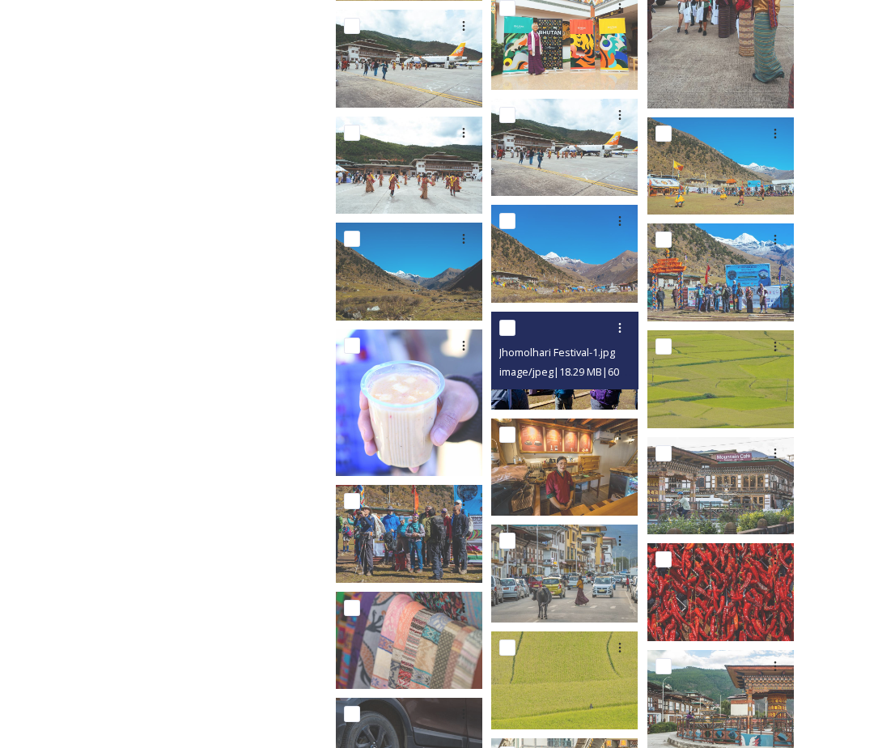
click at [570, 379] on img at bounding box center [564, 361] width 146 height 98
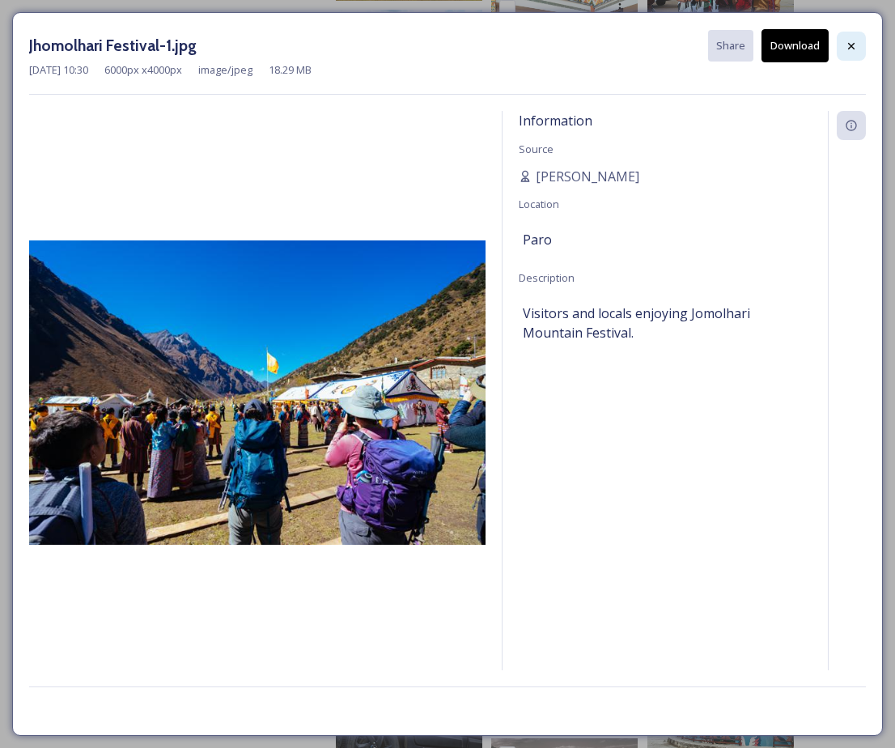
drag, startPoint x: 851, startPoint y: 48, endPoint x: 739, endPoint y: 182, distance: 174.7
click at [851, 48] on icon at bounding box center [851, 46] width 13 height 13
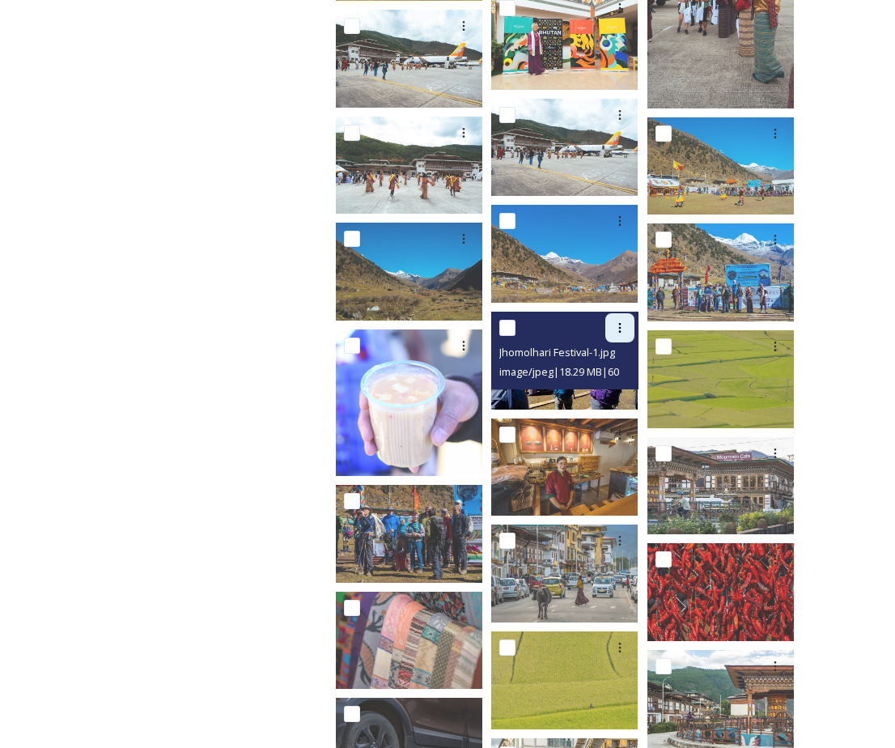
click at [616, 321] on icon at bounding box center [619, 327] width 13 height 13
click at [600, 387] on span "Download" at bounding box center [600, 394] width 49 height 15
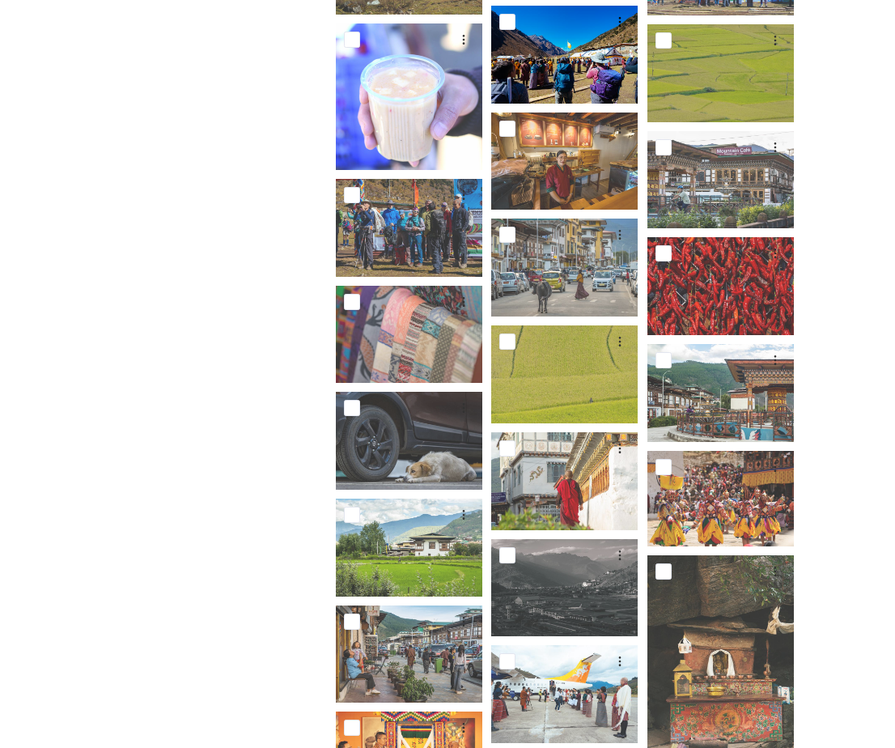
click at [324, 469] on div "Department of Tourism [GEOGRAPHIC_DATA] – Brand Centre Search 216 file s Filter…" at bounding box center [568, 29] width 531 height 3651
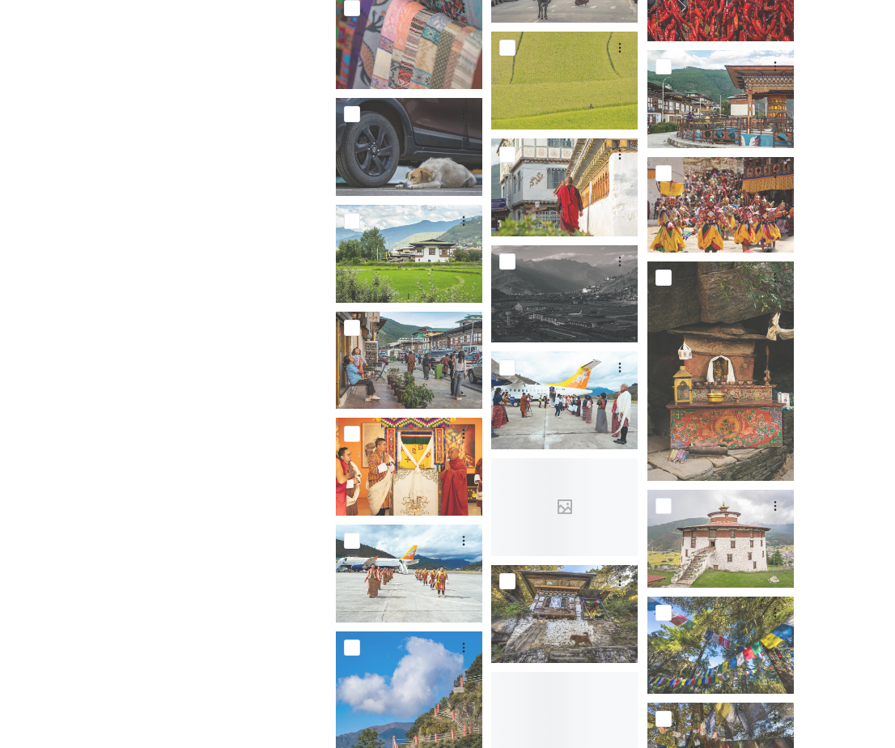
scroll to position [2289, 0]
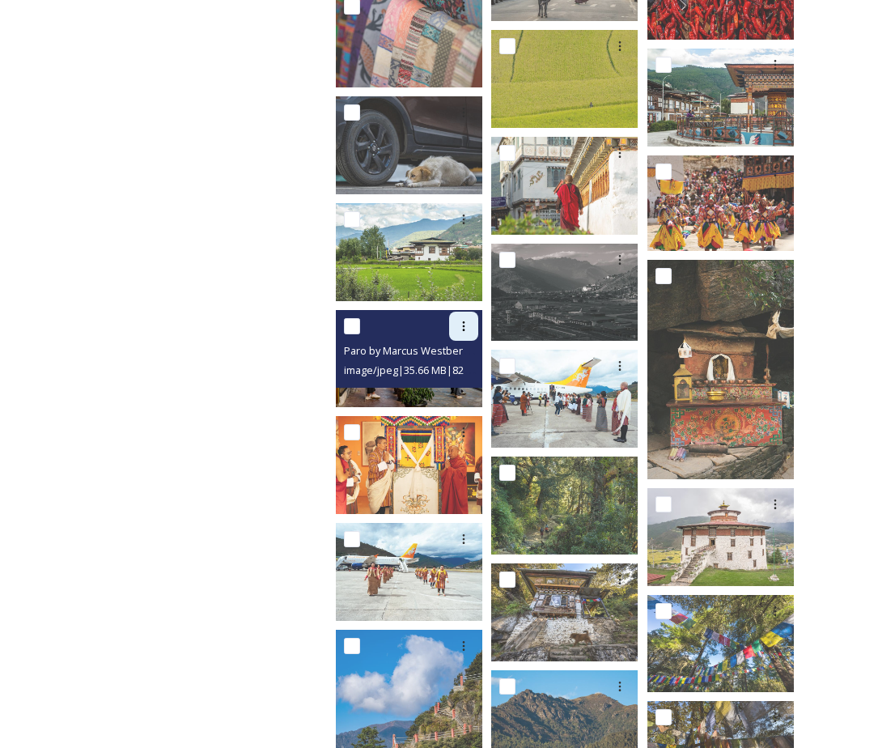
click at [466, 320] on icon at bounding box center [463, 326] width 13 height 13
click at [452, 385] on span "Download" at bounding box center [444, 392] width 49 height 15
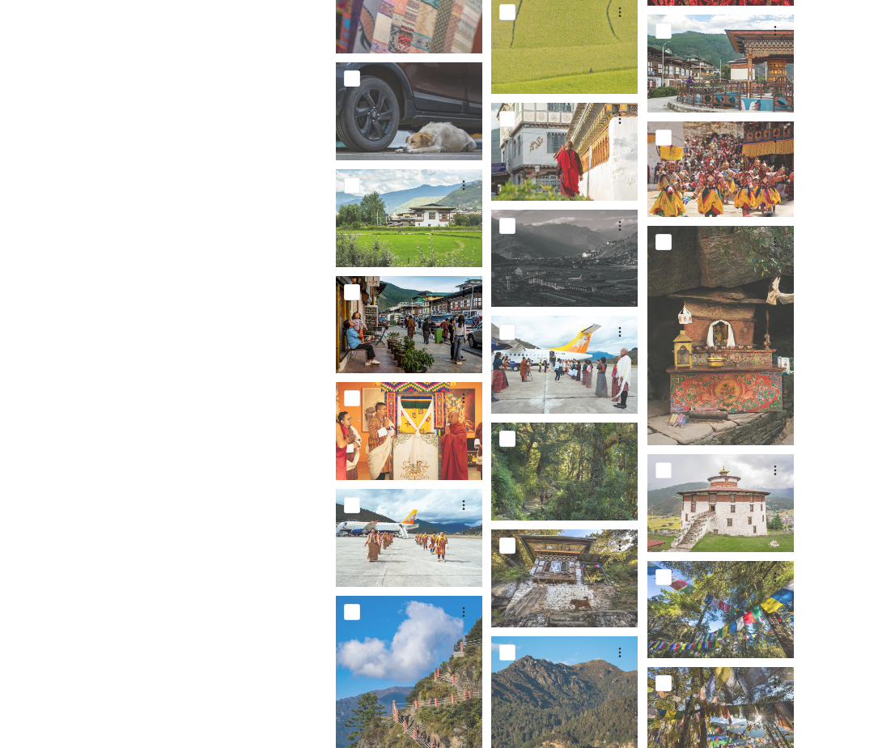
click at [301, 397] on div "Department of Tourism [GEOGRAPHIC_DATA] – Brand Centre A library of images, vid…" at bounding box center [182, 135] width 243 height 4520
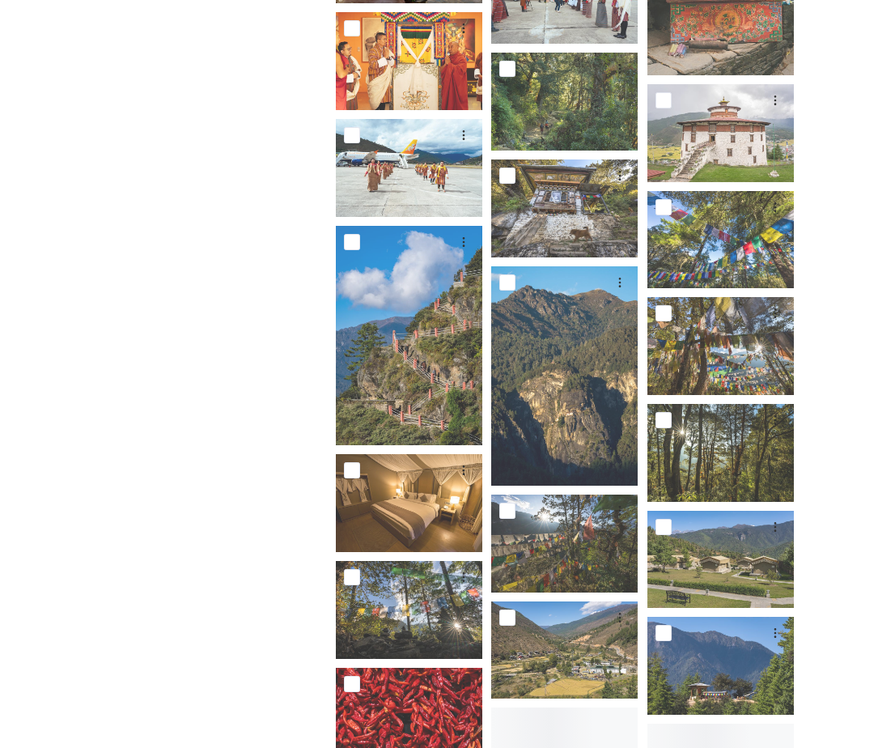
scroll to position [2694, 0]
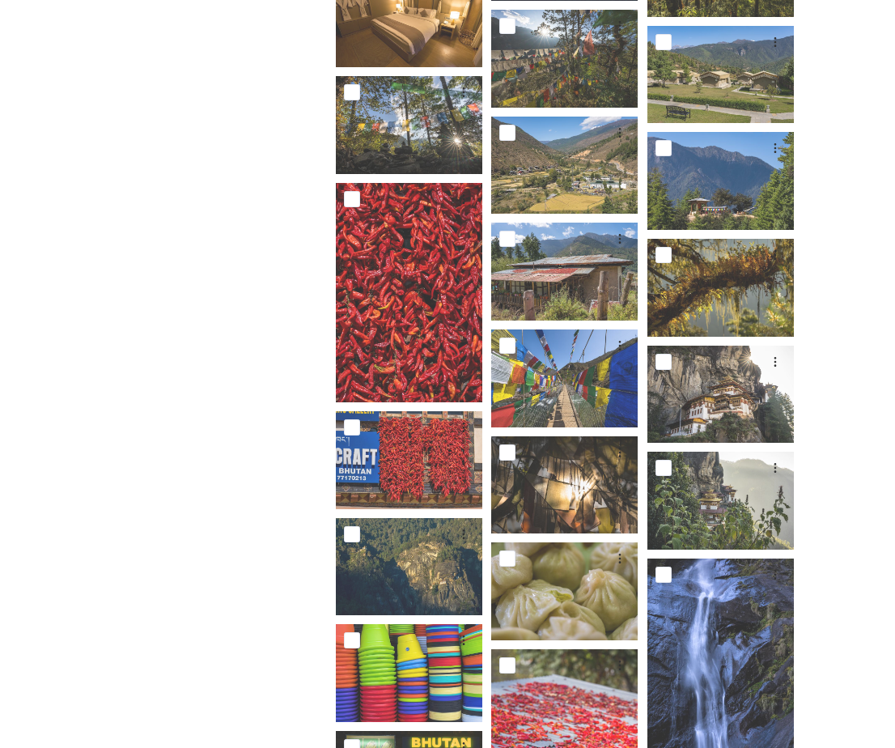
scroll to position [3195, 0]
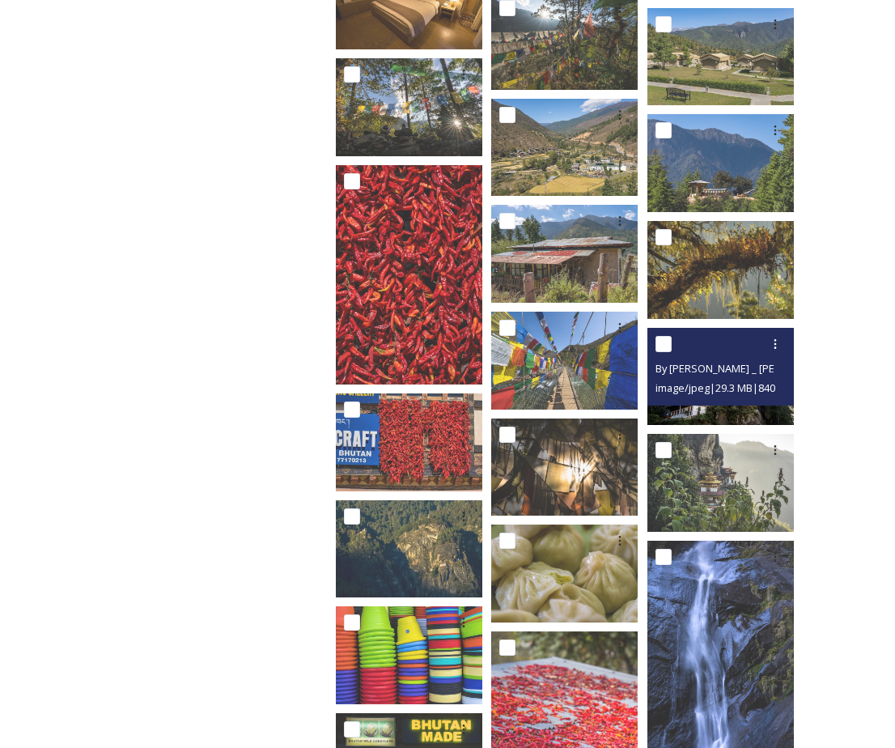
click at [702, 380] on span "image/jpeg | 29.3 MB | 8405 x 5603" at bounding box center [732, 387] width 154 height 15
click at [672, 394] on img at bounding box center [720, 377] width 146 height 98
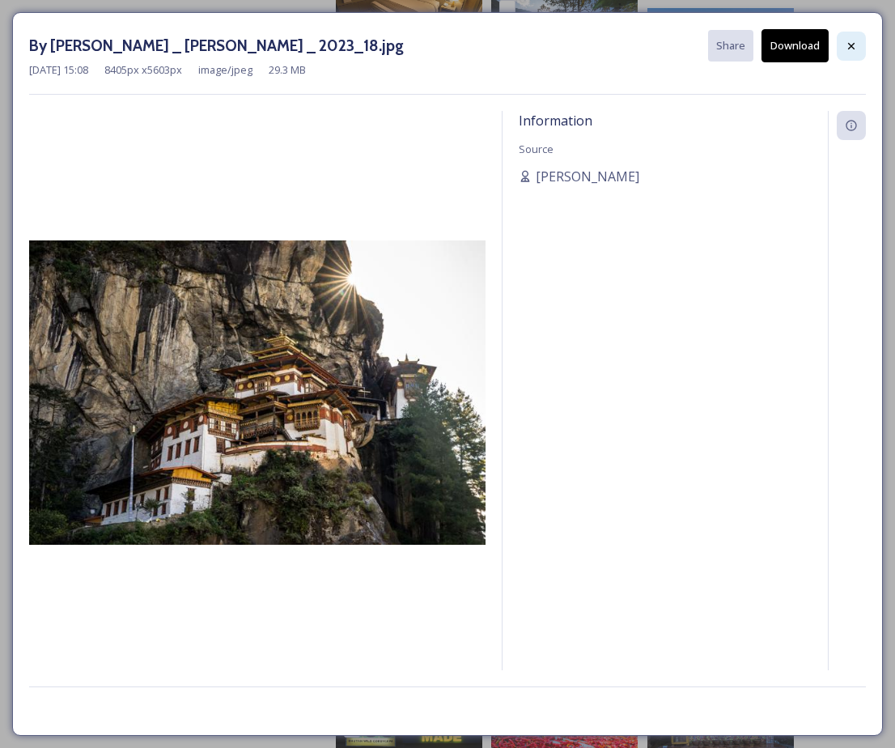
click at [857, 54] on div at bounding box center [851, 46] width 29 height 29
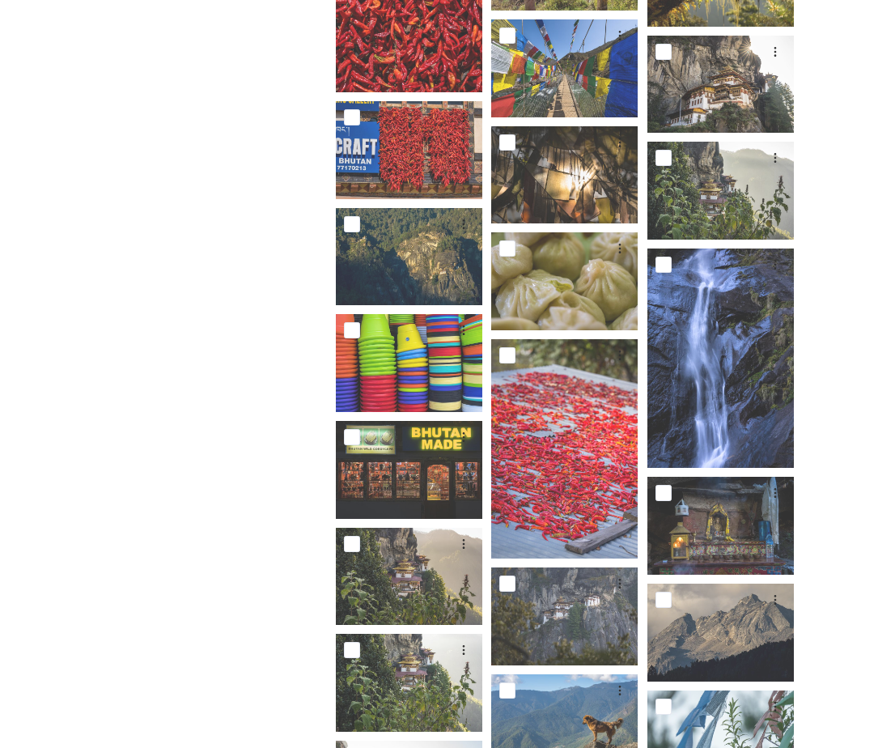
scroll to position [3491, 0]
